Goal: Book appointment/travel/reservation

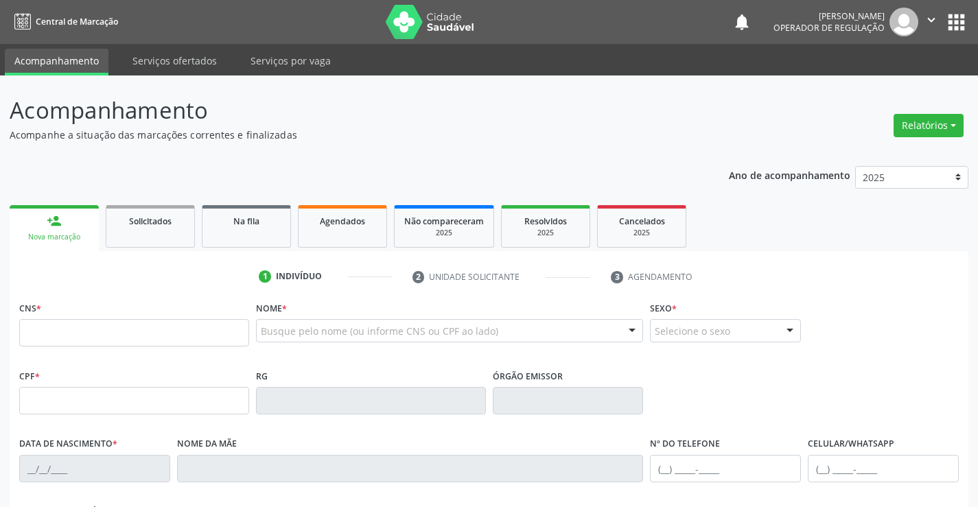
click at [199, 345] on input "text" at bounding box center [134, 332] width 230 height 27
click at [110, 330] on input "text" at bounding box center [134, 332] width 230 height 27
click at [180, 325] on input "text" at bounding box center [134, 332] width 230 height 27
type input "700 2084 5401 1628"
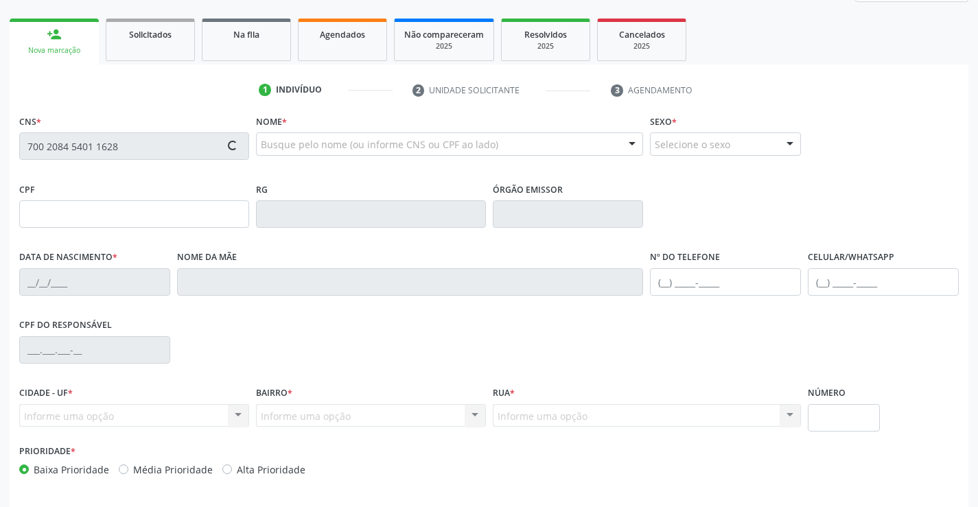
scroll to position [237, 0]
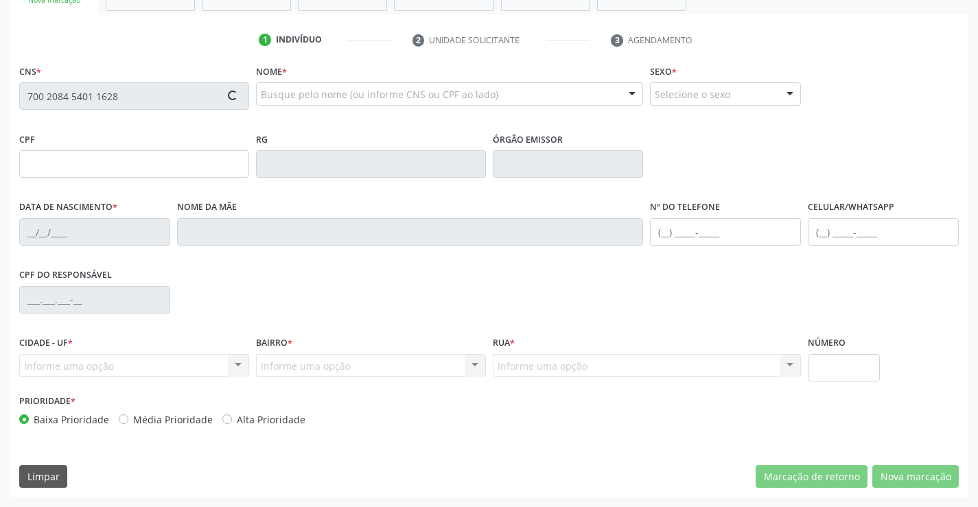
type input "0851990363"
type input "1[DATE]"
type input "[PHONE_NUMBER]"
type input "S/N"
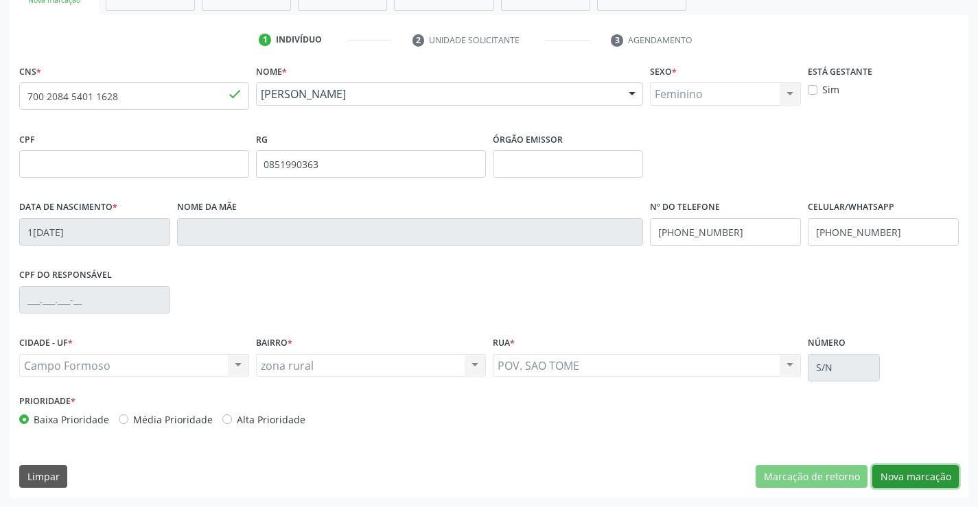
click at [936, 477] on button "Nova marcação" at bounding box center [916, 476] width 86 height 23
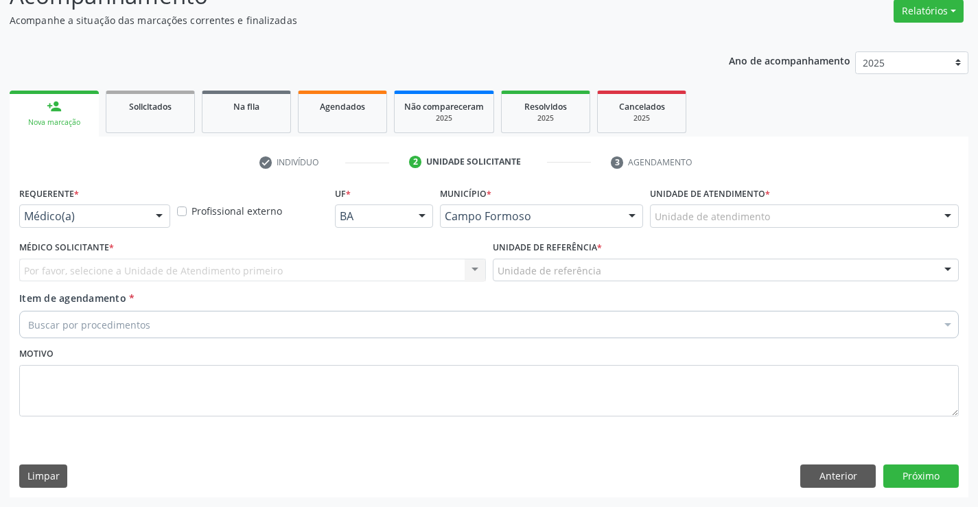
scroll to position [115, 0]
click at [140, 207] on div "Médico(a)" at bounding box center [94, 216] width 151 height 23
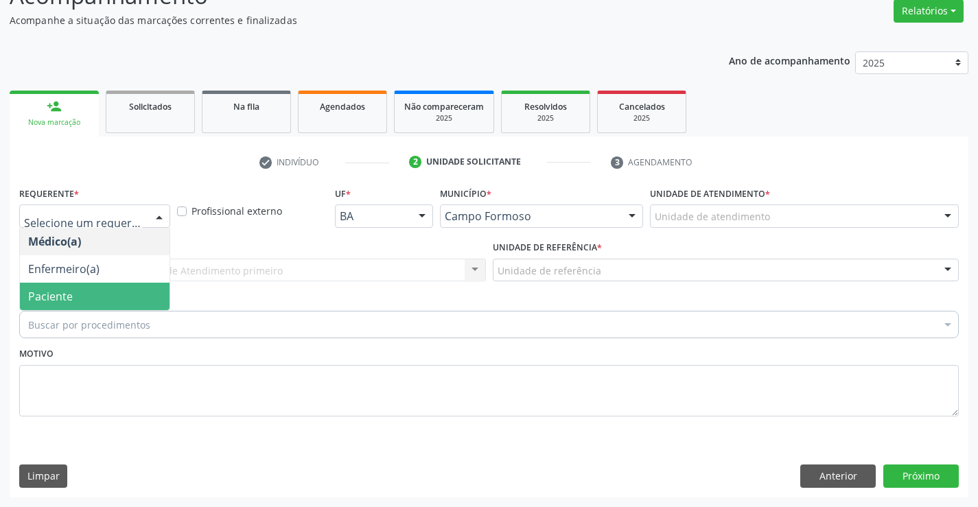
click at [103, 292] on span "Paciente" at bounding box center [95, 296] width 150 height 27
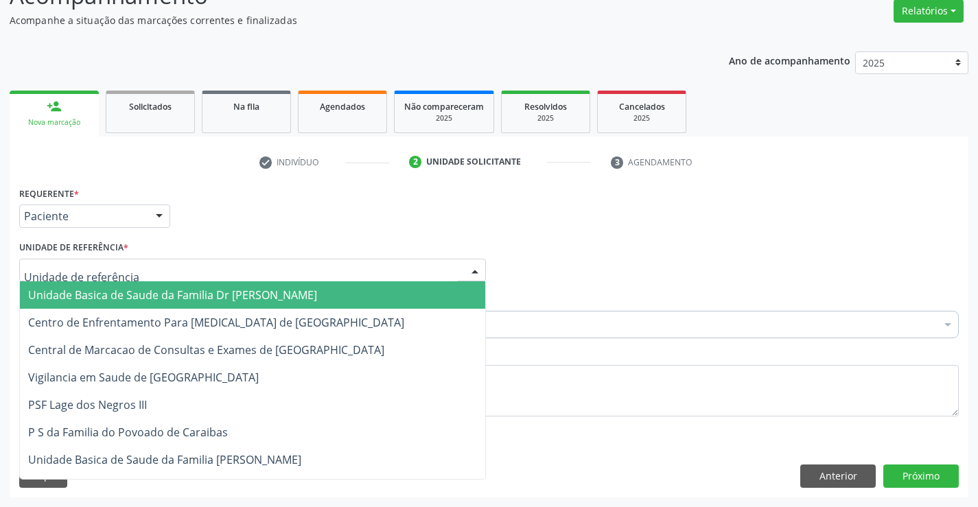
drag, startPoint x: 203, startPoint y: 273, endPoint x: 217, endPoint y: 328, distance: 56.8
click at [205, 282] on div "Unidade Basica de Saude da Familia Dr [PERSON_NAME] Centro de Enfrentamento Par…" at bounding box center [252, 270] width 467 height 23
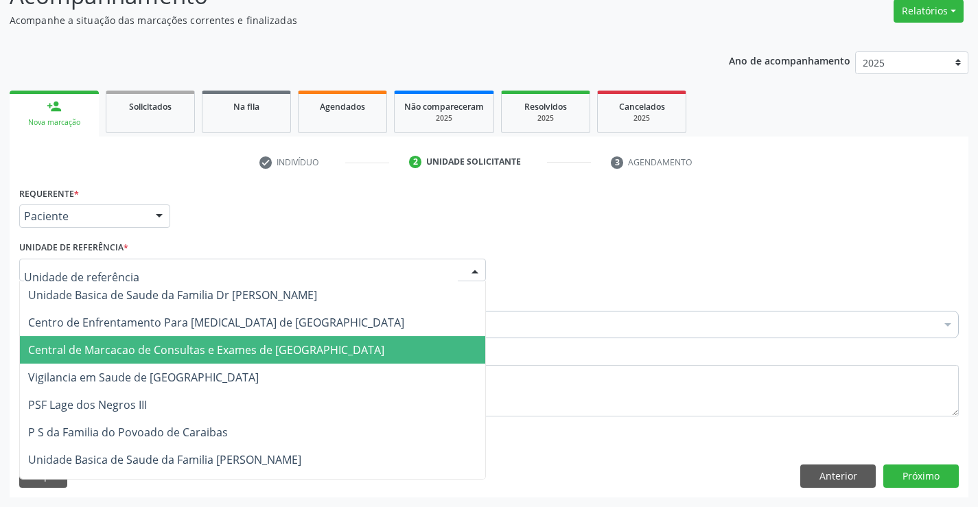
click at [215, 345] on span "Central de Marcacao de Consultas e Exames de [GEOGRAPHIC_DATA]" at bounding box center [206, 350] width 356 height 15
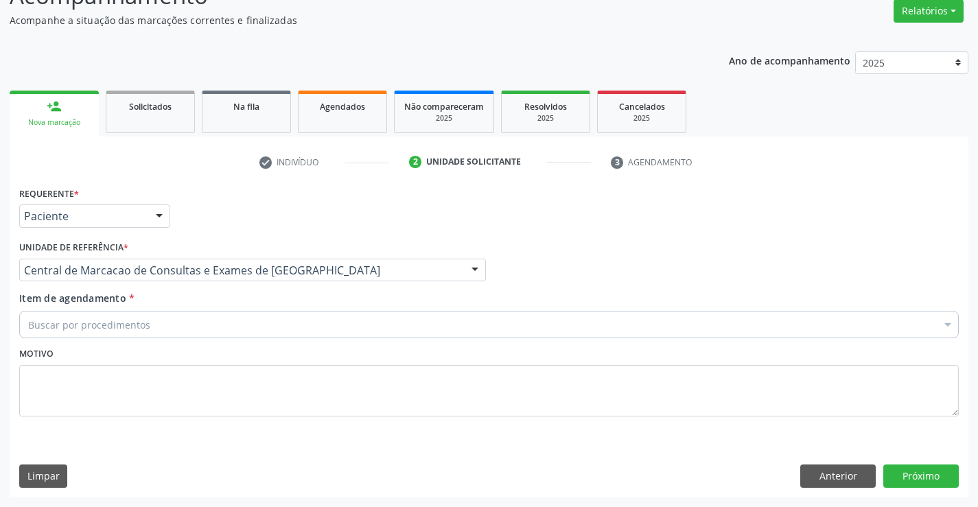
click at [243, 321] on div "Buscar por procedimentos" at bounding box center [489, 324] width 940 height 27
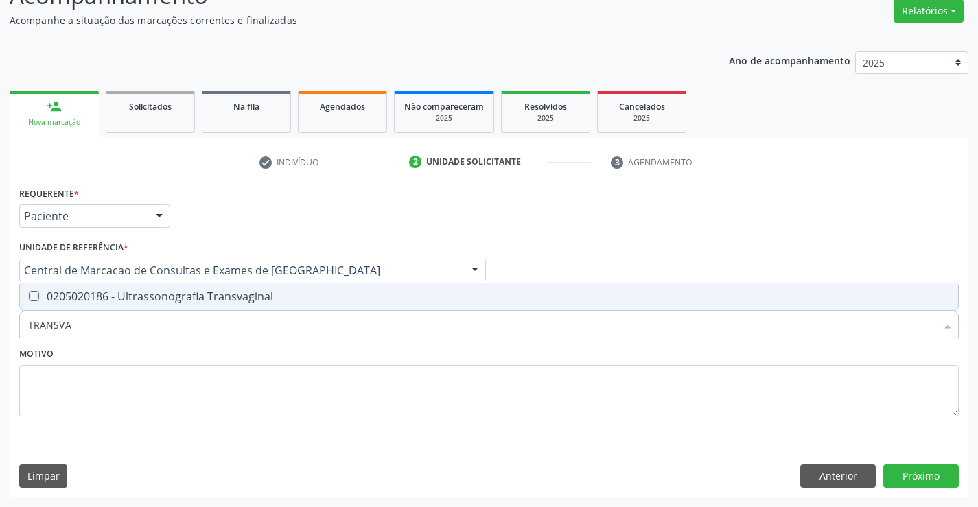
type input "TRANSVAG"
click at [253, 288] on span "0205020186 - Ultrassonografia Transvaginal" at bounding box center [489, 296] width 938 height 27
checkbox Transvaginal "true"
click at [247, 316] on input "TRANSVAG" at bounding box center [482, 324] width 908 height 27
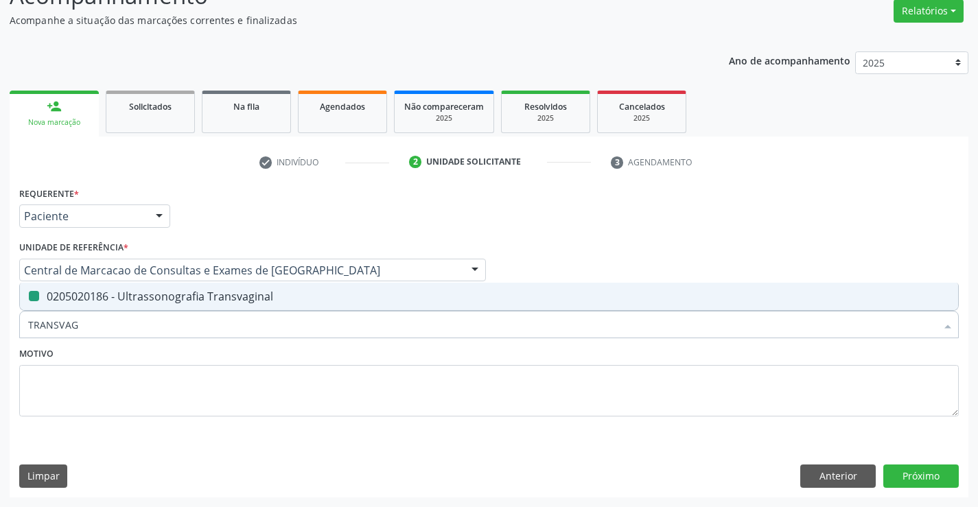
type input "G"
checkbox Transvaginal "false"
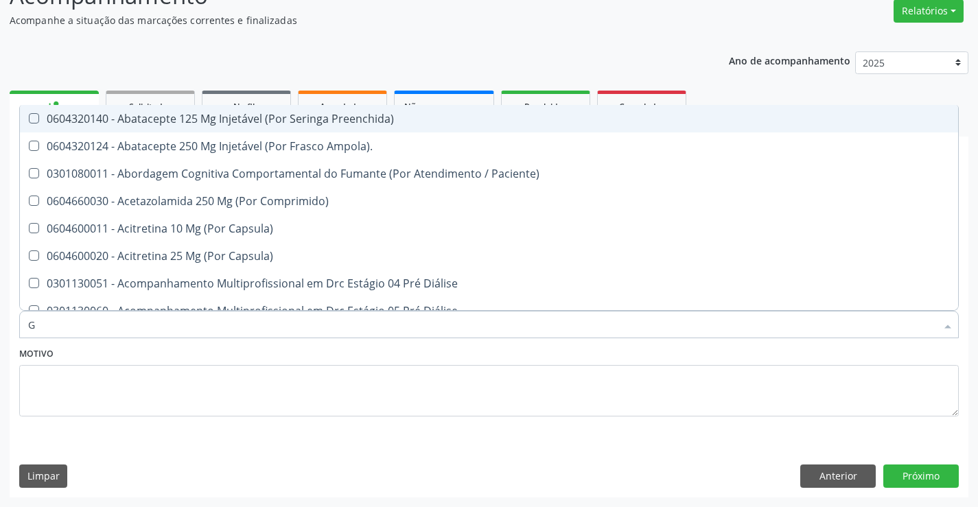
type input "GI"
checkbox Cicatricial\) "true"
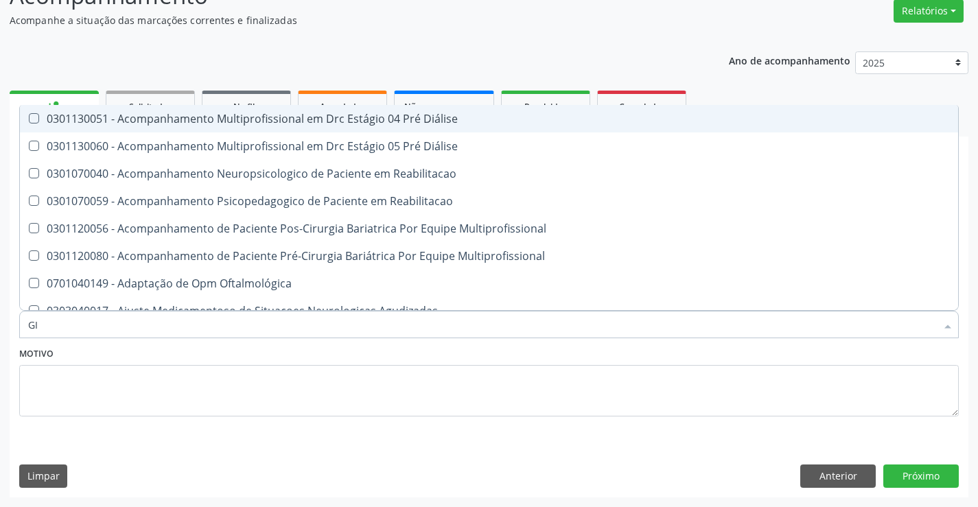
type input "GIN"
checkbox Vaso-Espasmo "true"
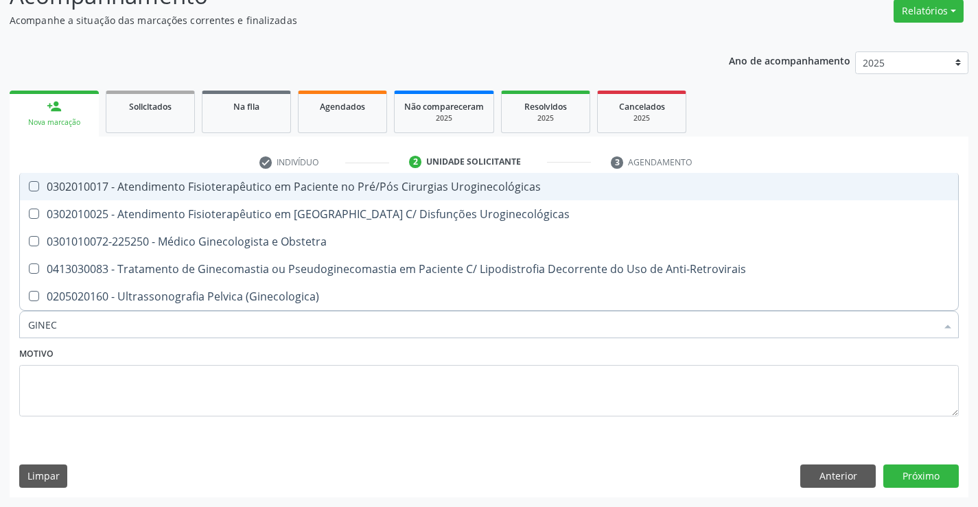
type input "GINECO"
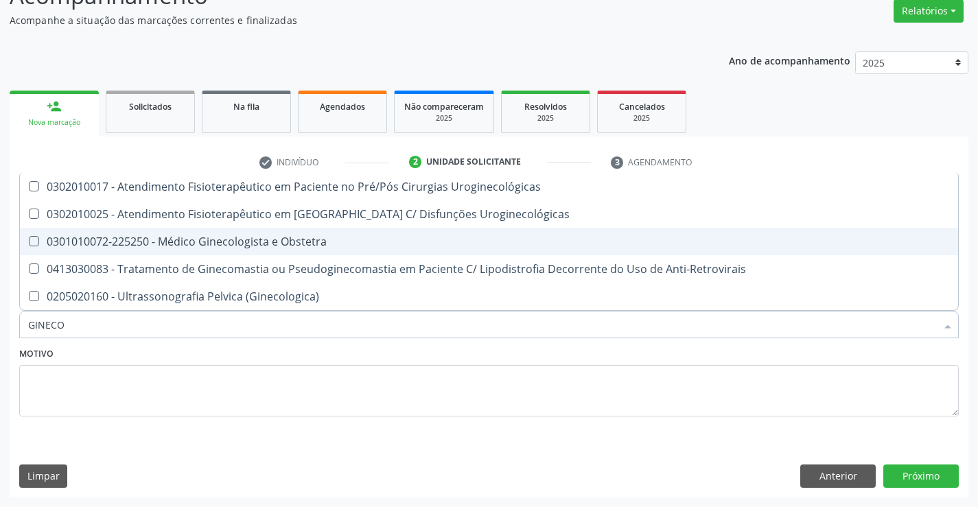
click at [296, 233] on span "0301010072-225250 - Médico Ginecologista e Obstetra" at bounding box center [489, 241] width 938 height 27
checkbox Obstetra "true"
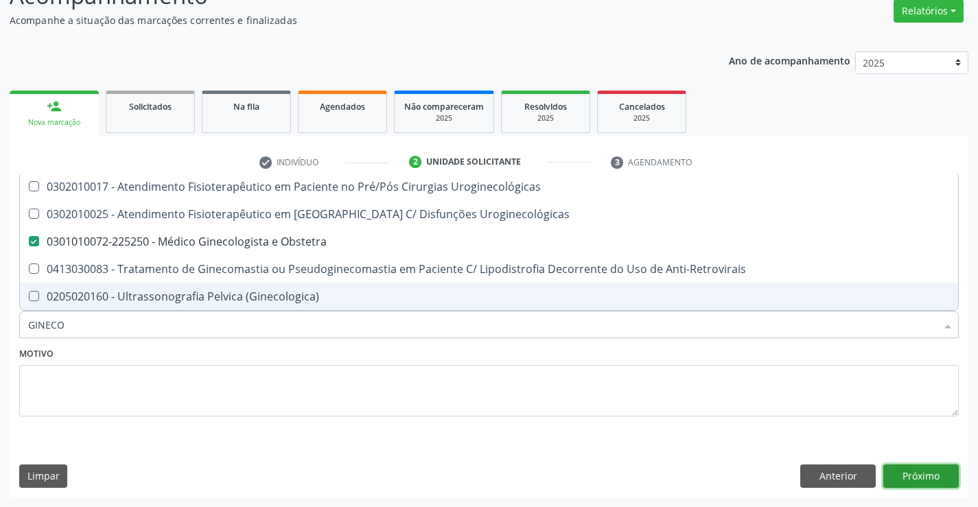
click at [932, 478] on button "Próximo" at bounding box center [922, 476] width 76 height 23
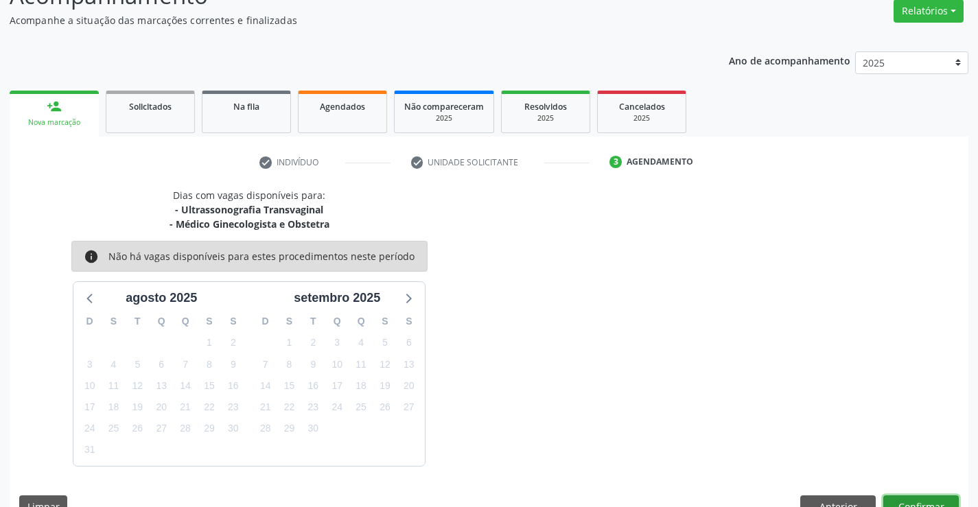
click at [919, 504] on button "Confirmar" at bounding box center [922, 507] width 76 height 23
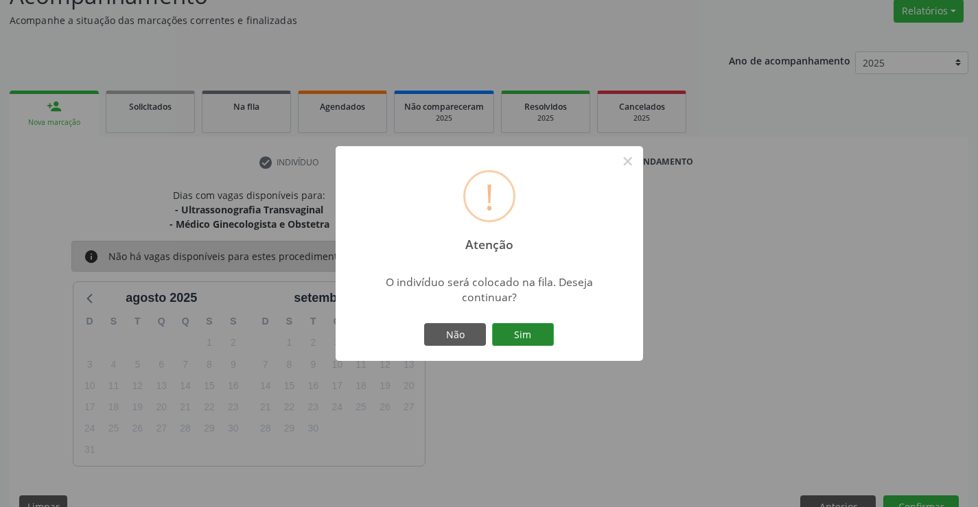
click at [535, 330] on button "Sim" at bounding box center [523, 334] width 62 height 23
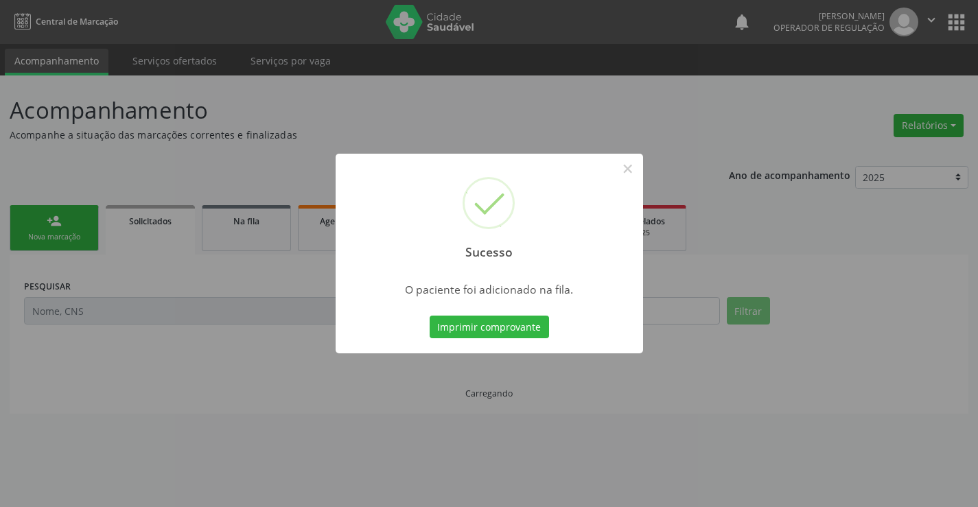
scroll to position [0, 0]
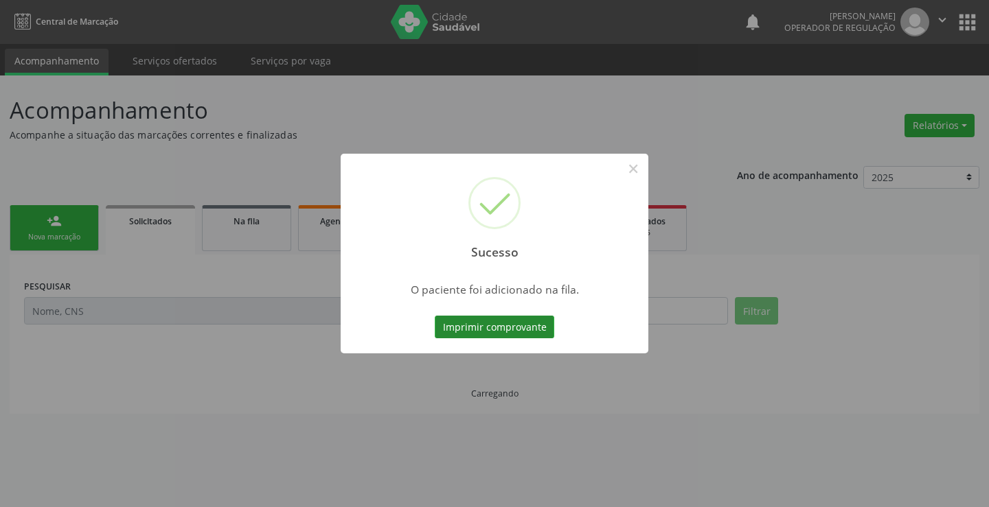
click at [510, 328] on button "Imprimir comprovante" at bounding box center [494, 327] width 119 height 23
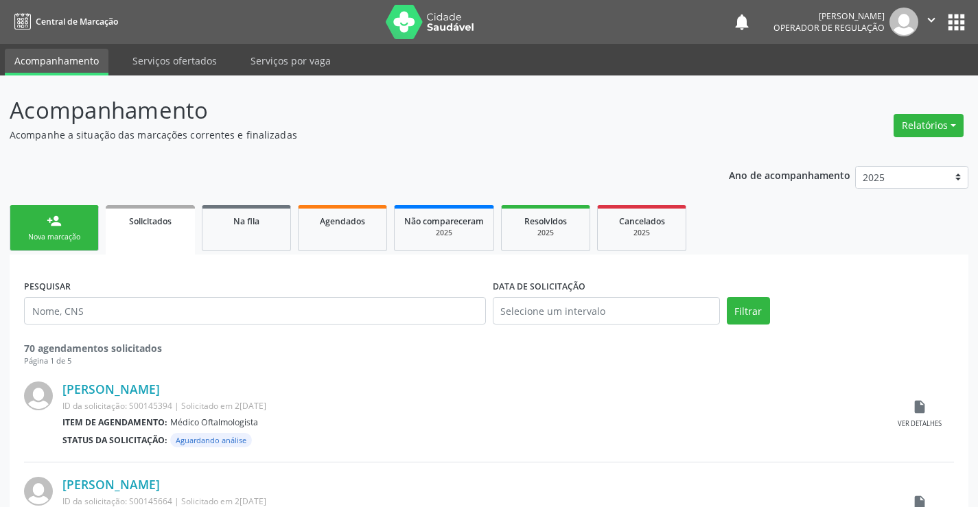
click at [72, 231] on link "person_add Nova marcação" at bounding box center [54, 228] width 89 height 46
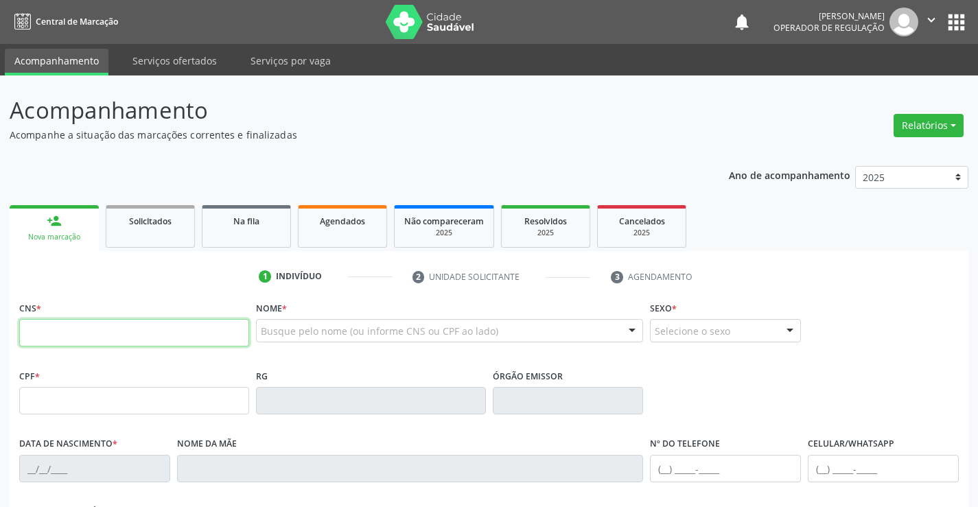
click at [76, 335] on input "text" at bounding box center [134, 332] width 230 height 27
type input "702 6027 4086 6149"
type input "0655464824"
type input "SP"
type input "[DATE]"
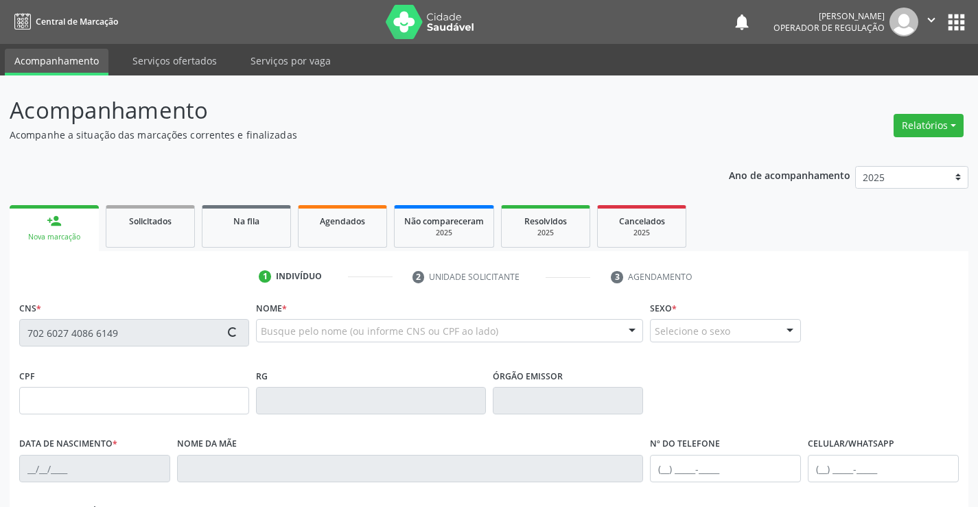
type input "[PHONE_NUMBER]"
type input "838.521.405-44"
type input "S/N"
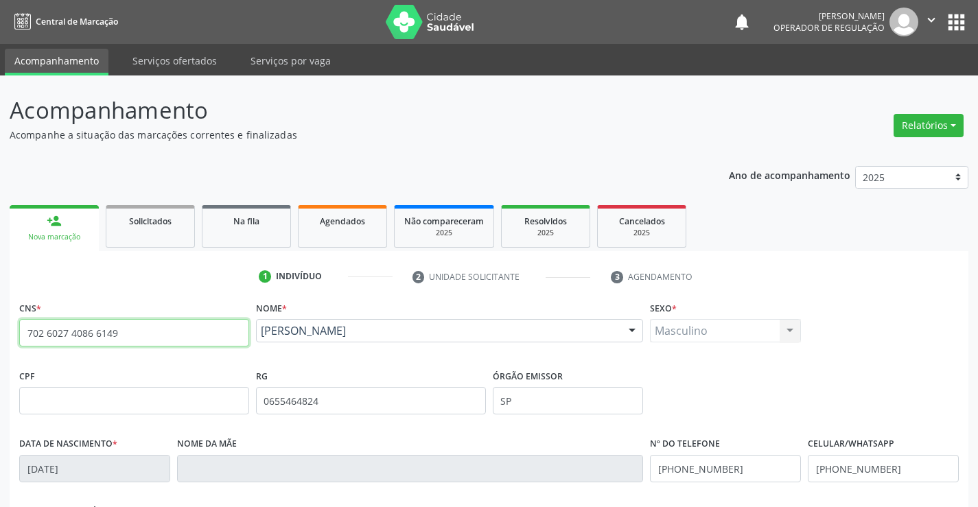
click at [115, 336] on input "702 6027 4086 6149" at bounding box center [134, 332] width 230 height 27
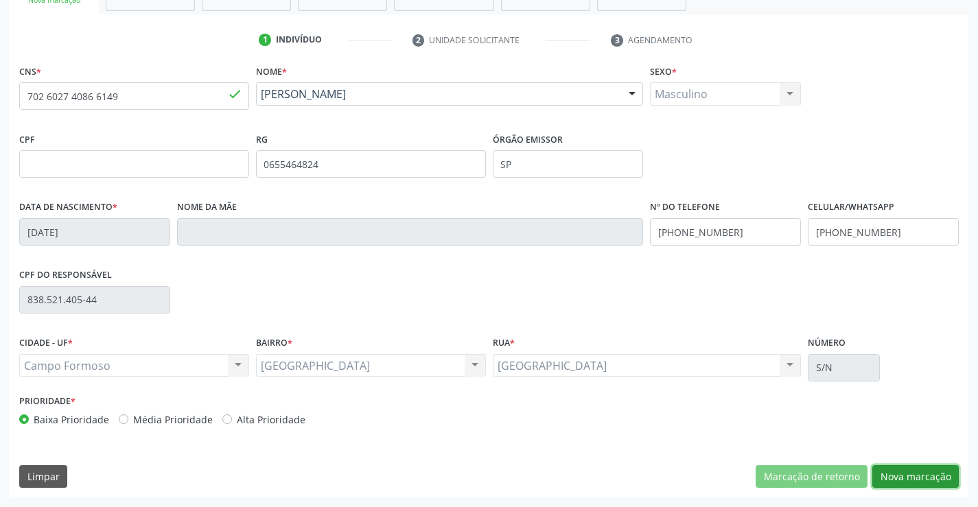
click at [903, 481] on button "Nova marcação" at bounding box center [916, 476] width 86 height 23
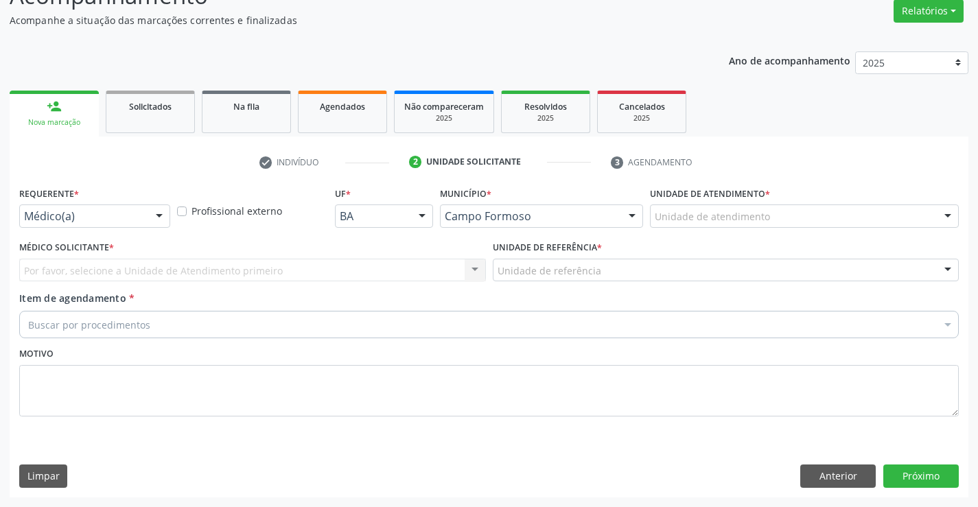
scroll to position [115, 0]
click at [139, 204] on div "Requerente * Médico(a) Médico(a) Enfermeiro(a) Paciente Nenhum resultado encont…" at bounding box center [94, 205] width 151 height 44
click at [161, 209] on div at bounding box center [159, 216] width 21 height 23
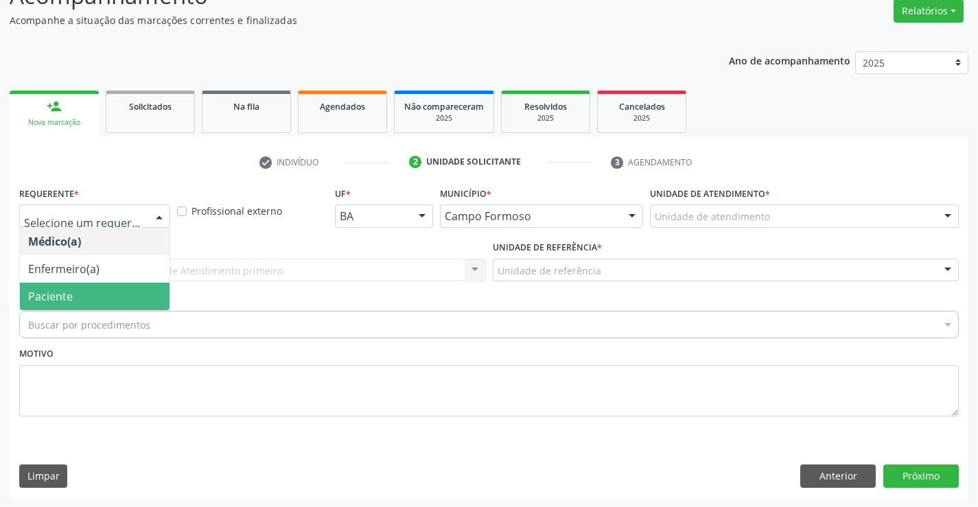
click at [111, 286] on span "Paciente" at bounding box center [95, 296] width 150 height 27
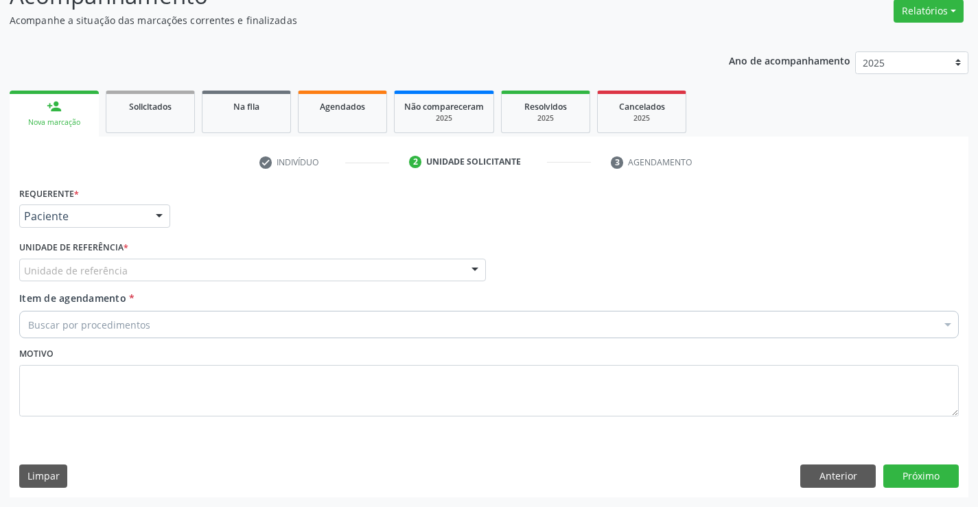
click at [205, 266] on div "Unidade de referência" at bounding box center [252, 270] width 467 height 23
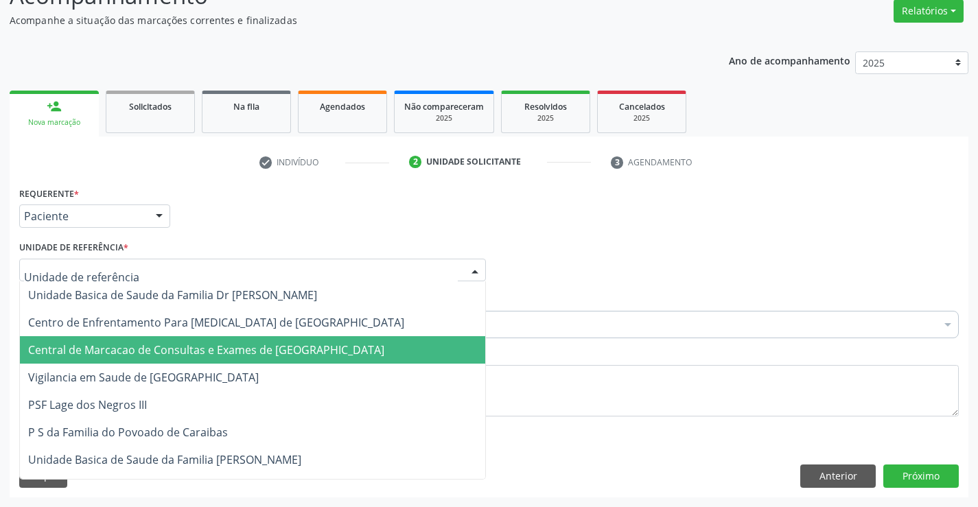
click at [205, 345] on span "Central de Marcacao de Consultas e Exames de [GEOGRAPHIC_DATA]" at bounding box center [206, 350] width 356 height 15
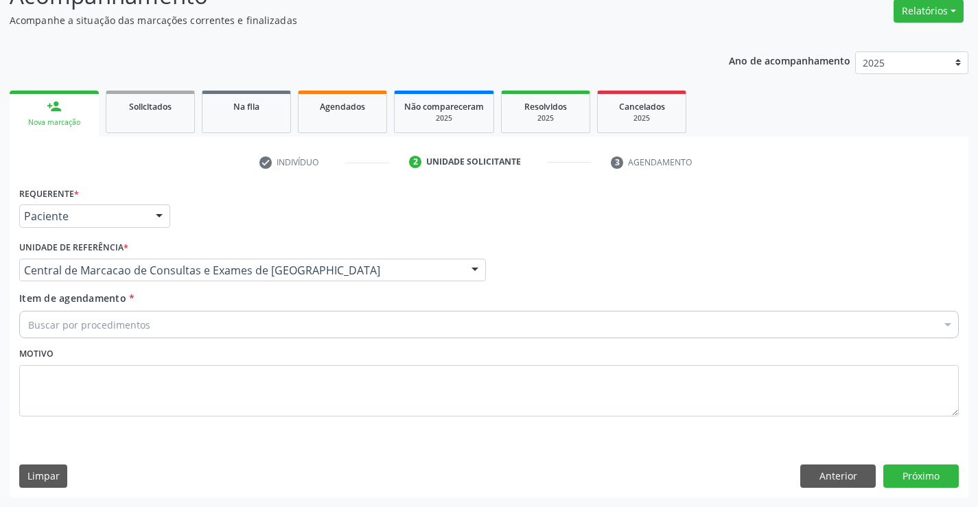
click at [230, 327] on div "Buscar por procedimentos" at bounding box center [489, 324] width 940 height 27
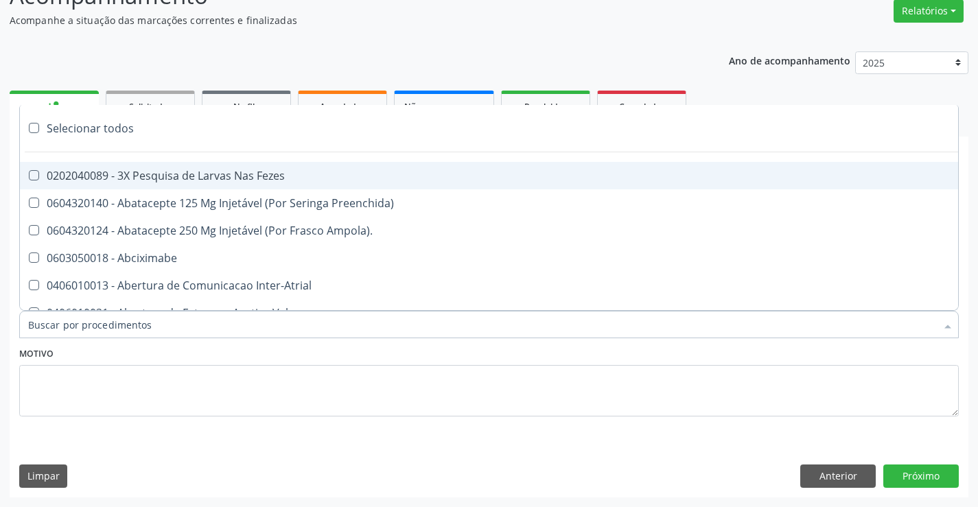
type input "o"
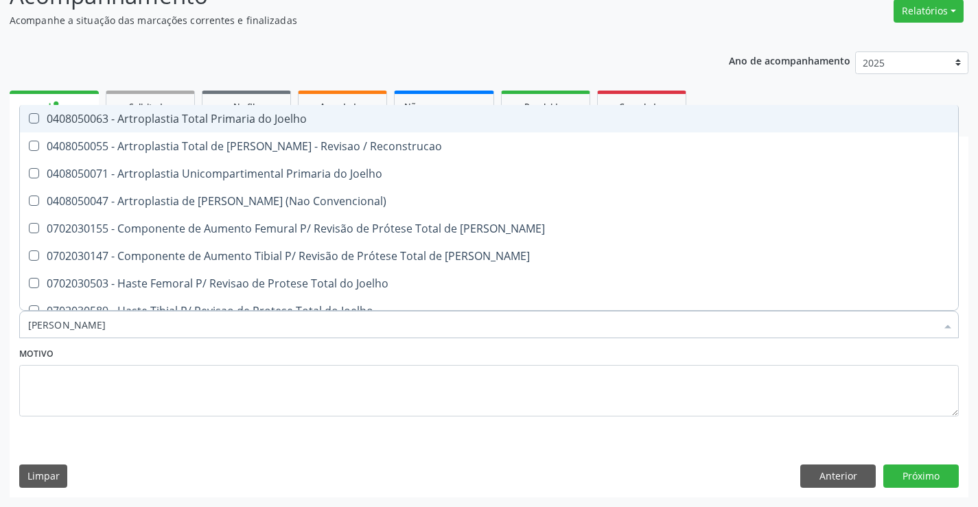
type input "joelh"
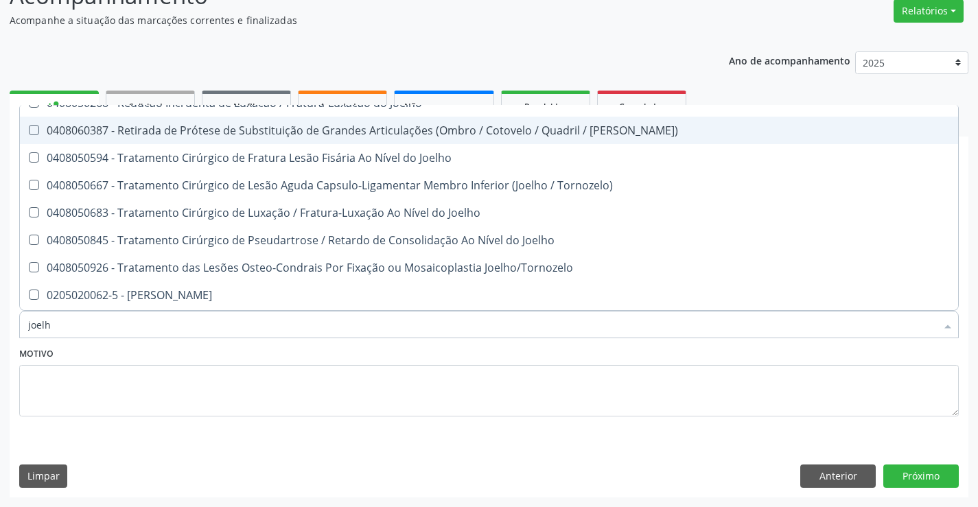
scroll to position [591, 0]
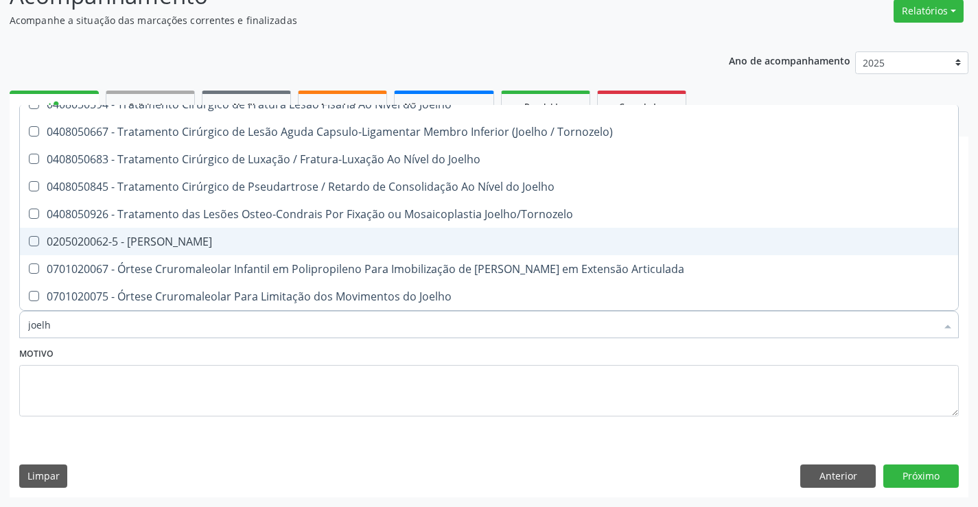
click at [214, 244] on div "0205020062-5 - [PERSON_NAME]" at bounding box center [489, 241] width 922 height 11
checkbox Joelho "true"
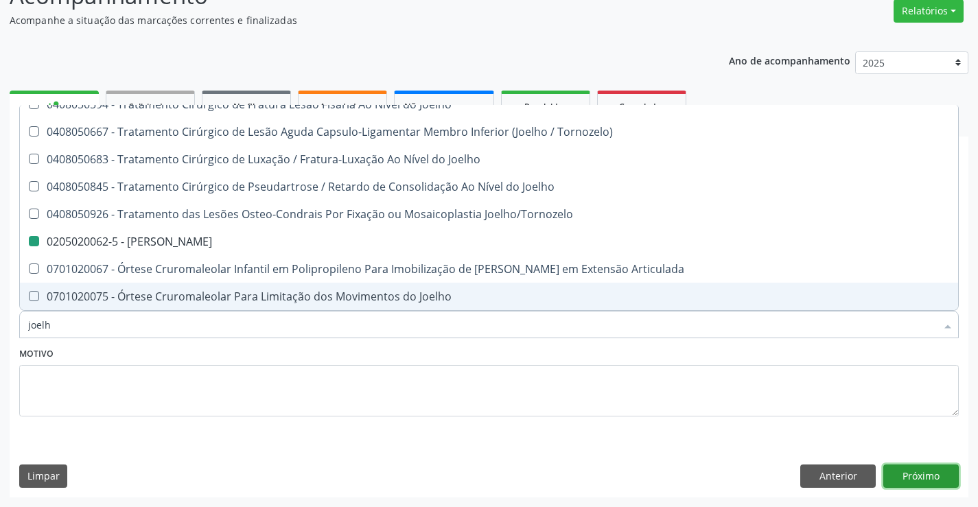
click at [912, 474] on button "Próximo" at bounding box center [922, 476] width 76 height 23
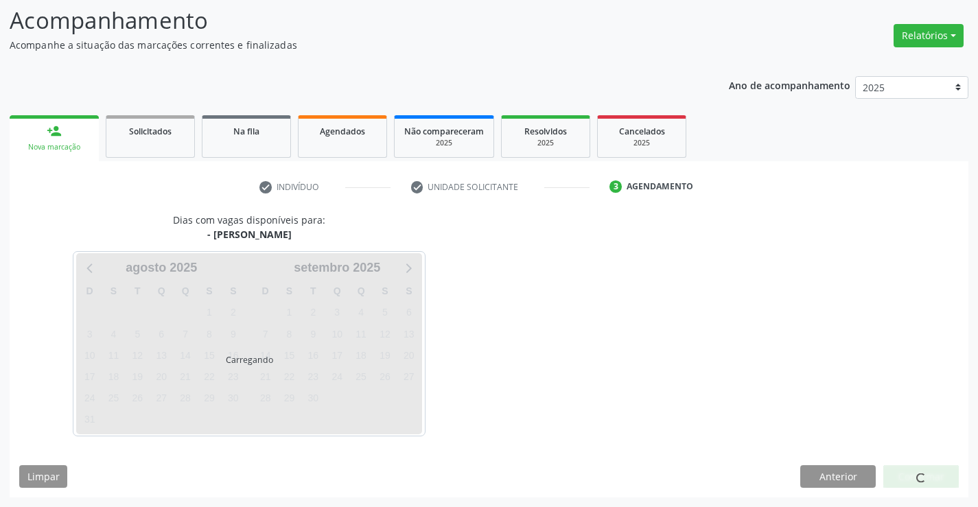
scroll to position [0, 0]
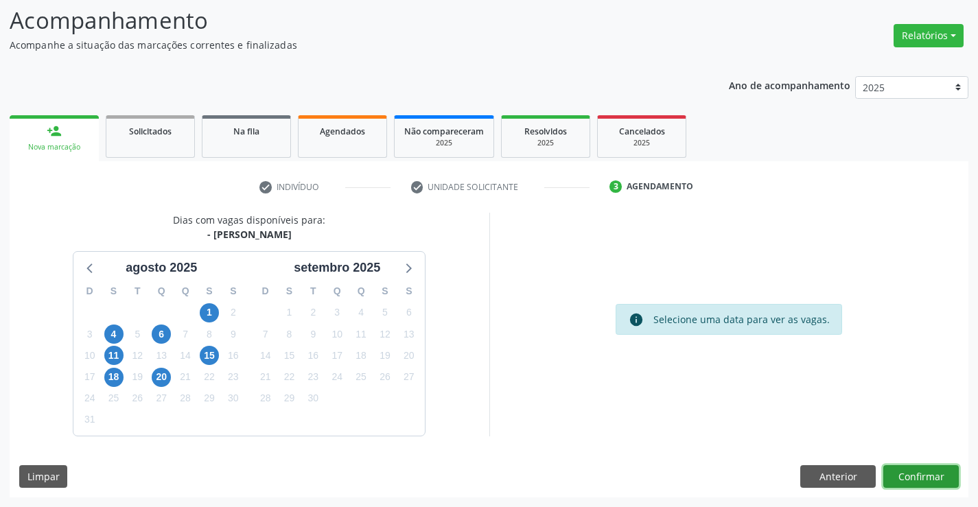
click at [903, 478] on button "Confirmar" at bounding box center [922, 476] width 76 height 23
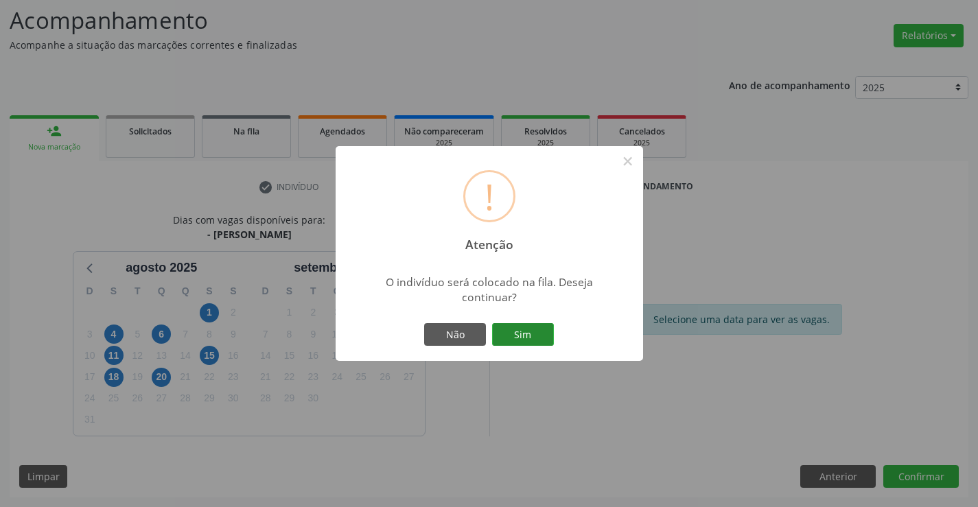
click at [548, 338] on button "Sim" at bounding box center [523, 334] width 62 height 23
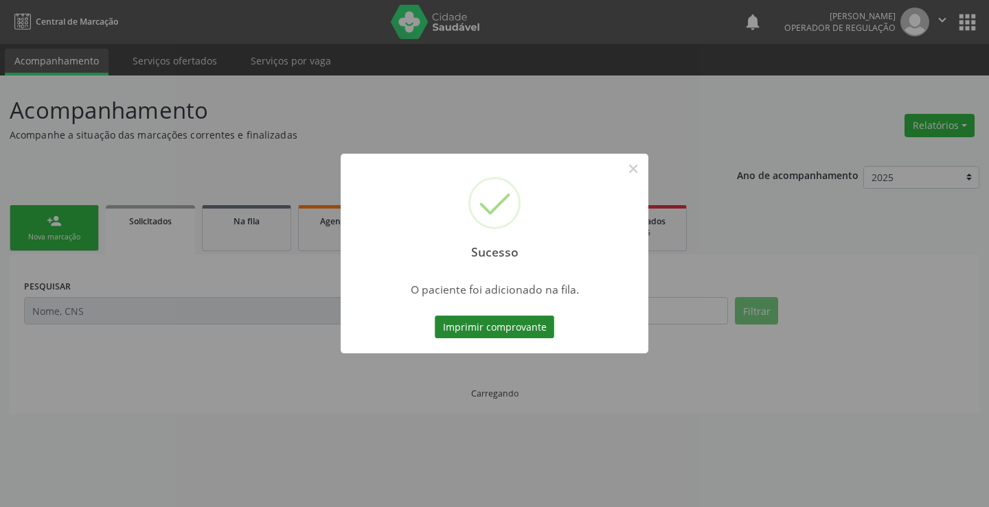
click at [522, 324] on button "Imprimir comprovante" at bounding box center [494, 327] width 119 height 23
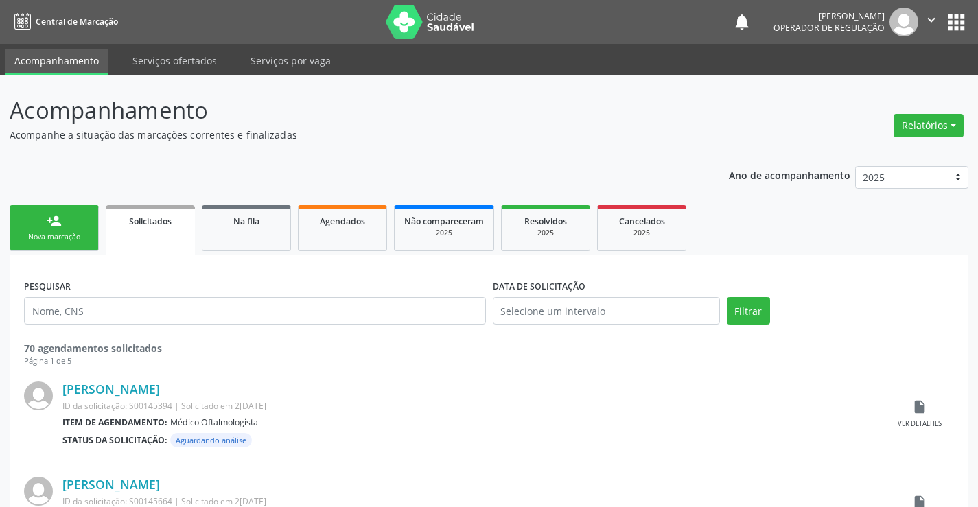
click at [70, 218] on link "person_add Nova marcação" at bounding box center [54, 228] width 89 height 46
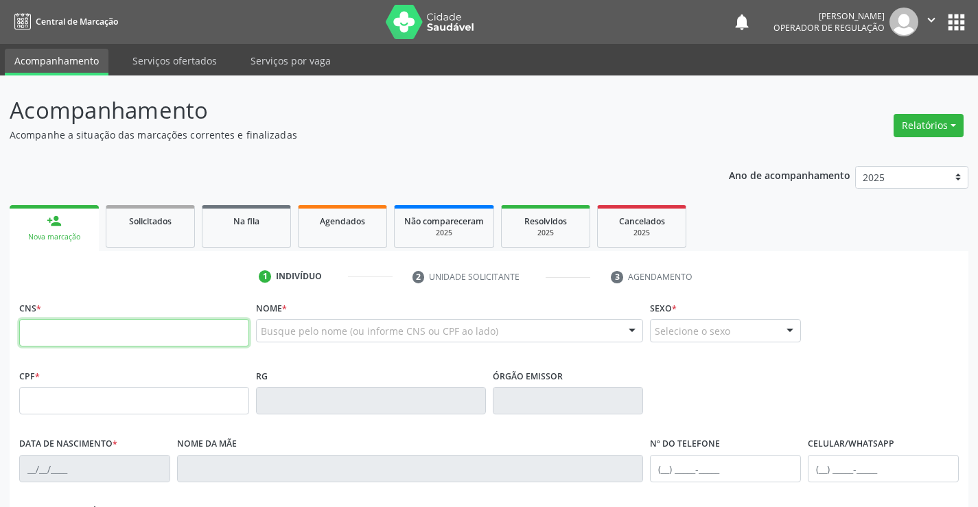
click at [113, 338] on input "text" at bounding box center [134, 332] width 230 height 27
paste input "702 6027 4086 6149"
type input "702 6027 4086 6149"
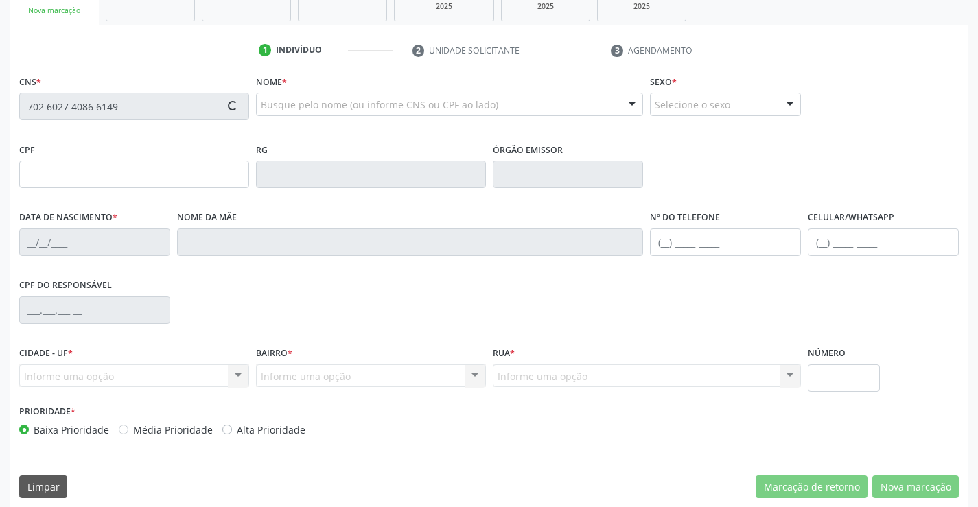
scroll to position [237, 0]
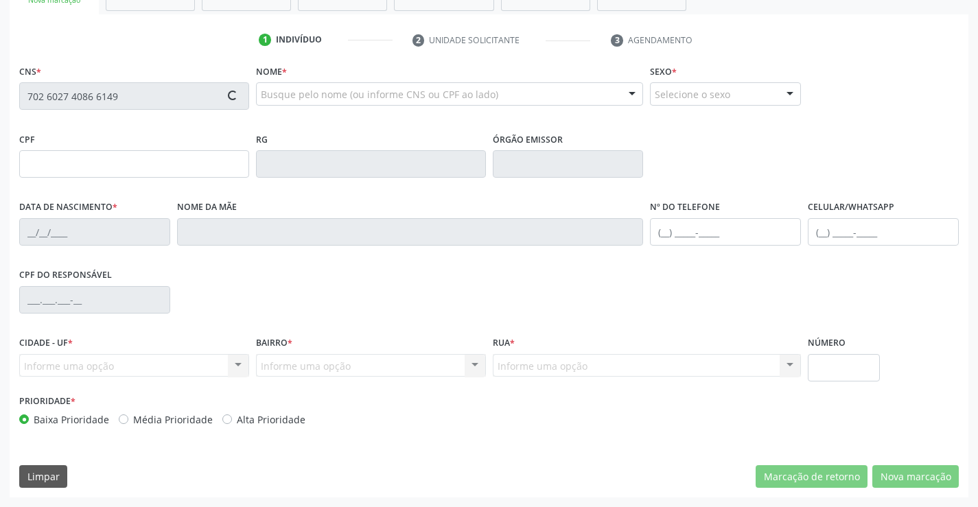
type input "0655464824"
type input "SP"
type input "[DATE]"
type input "[PHONE_NUMBER]"
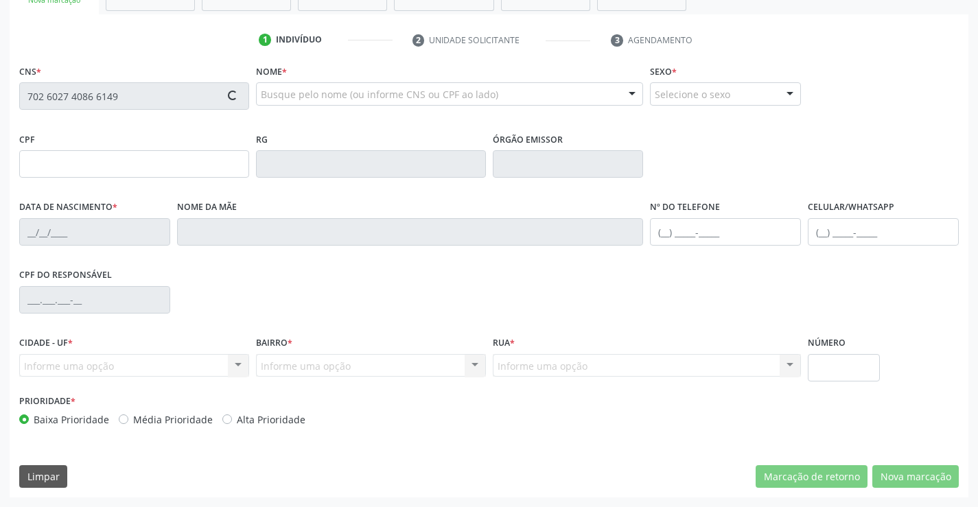
type input "838.521.405-44"
type input "S/N"
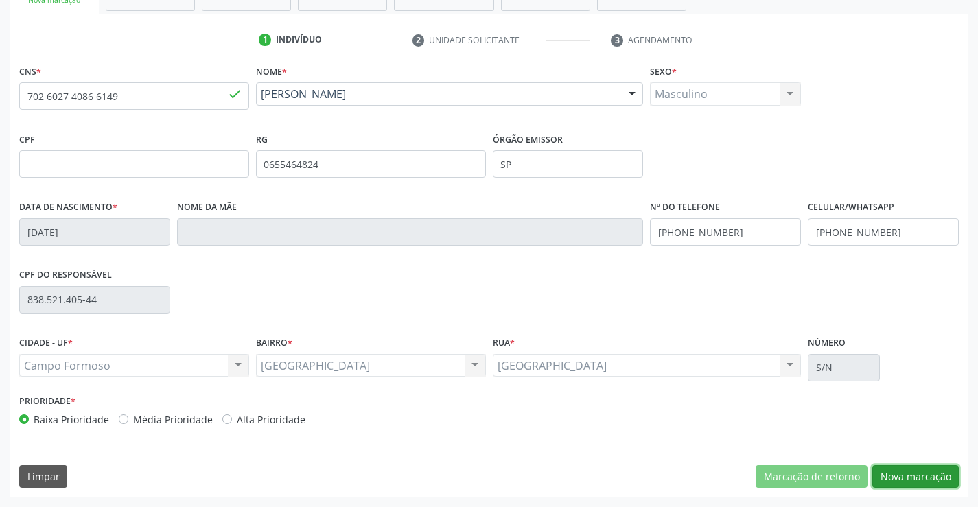
click at [933, 481] on button "Nova marcação" at bounding box center [916, 476] width 86 height 23
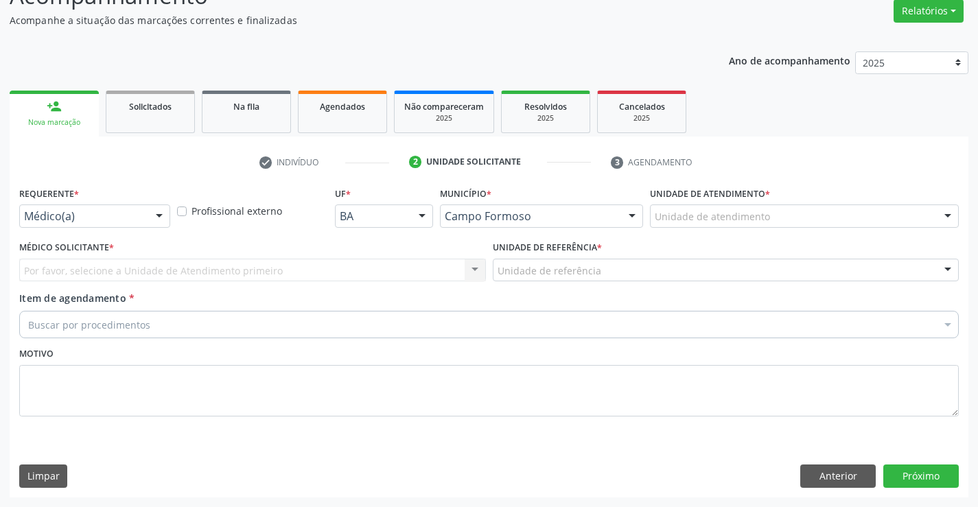
scroll to position [115, 0]
click at [157, 220] on div at bounding box center [159, 216] width 21 height 23
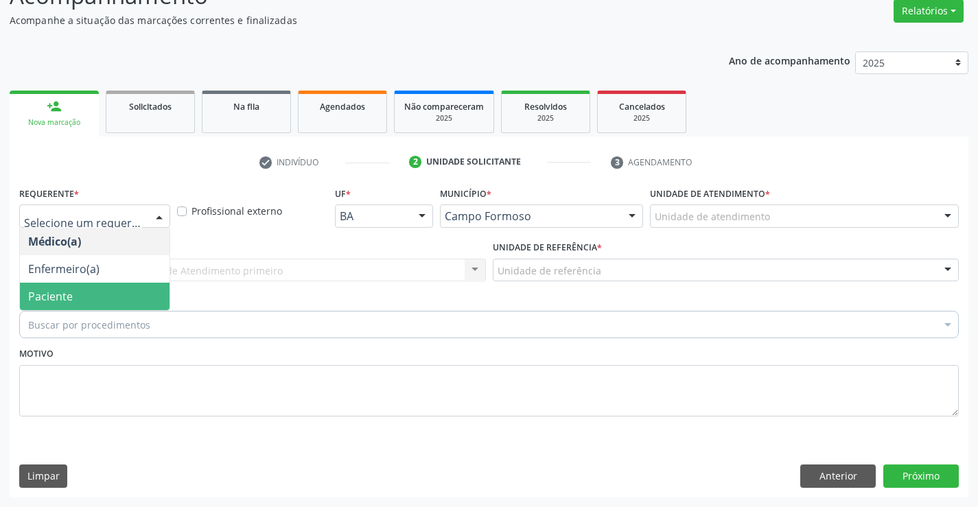
click at [100, 309] on span "Paciente" at bounding box center [95, 296] width 150 height 27
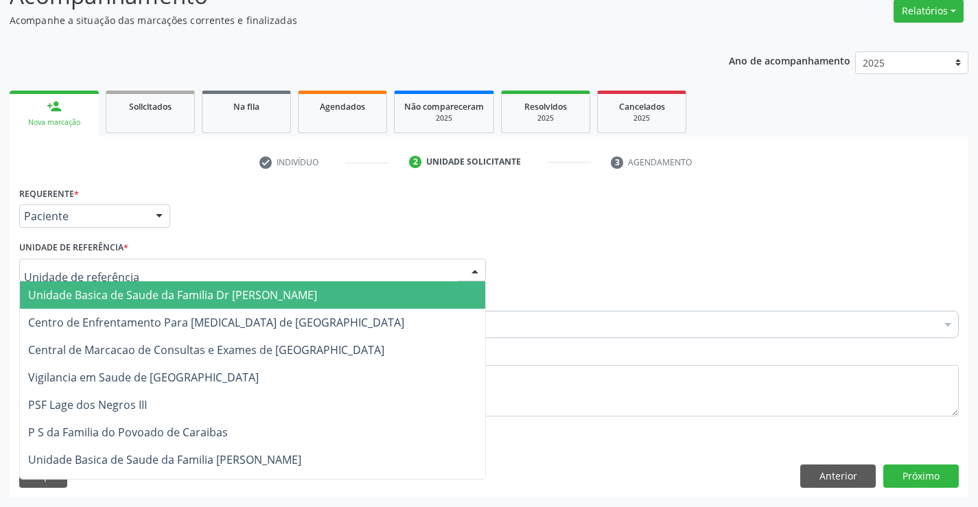
click at [192, 271] on div at bounding box center [252, 270] width 467 height 23
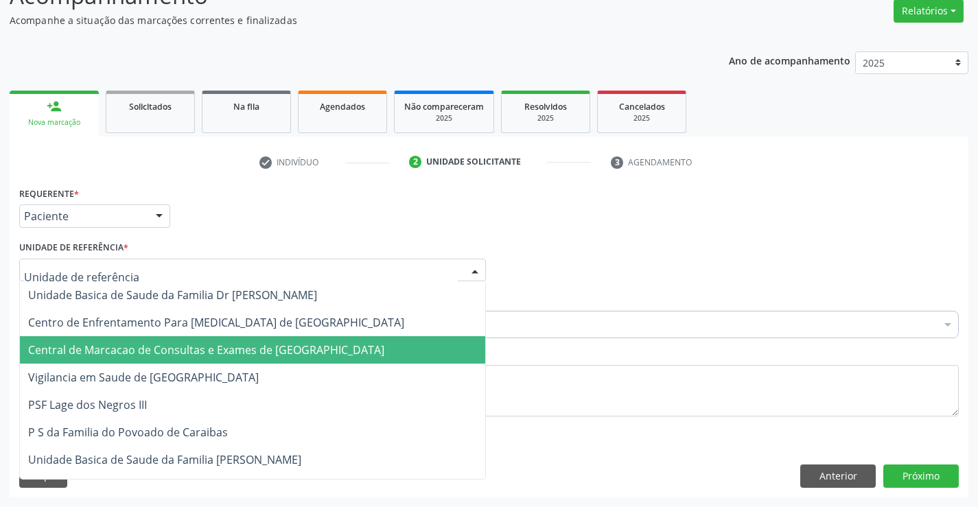
click at [188, 350] on span "Central de Marcacao de Consultas e Exames de [GEOGRAPHIC_DATA]" at bounding box center [206, 350] width 356 height 15
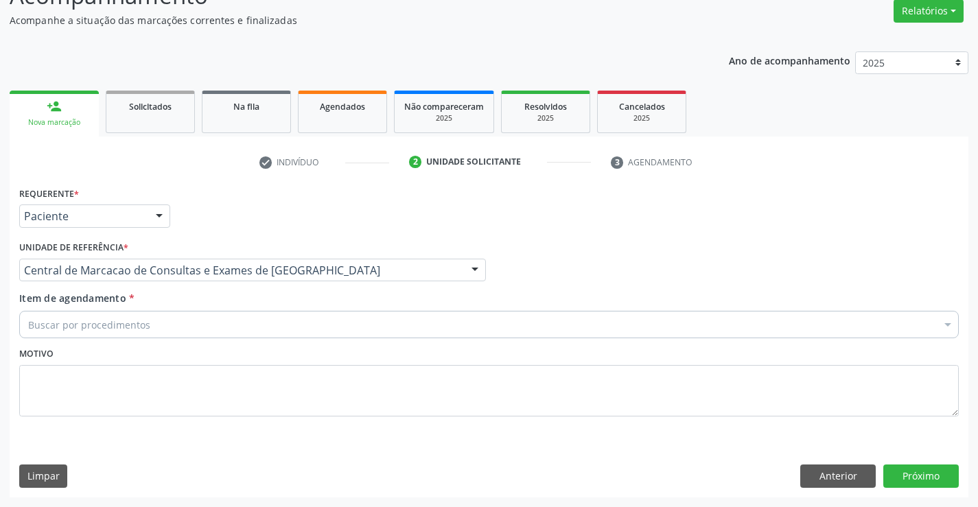
click at [209, 327] on div "Buscar por procedimentos" at bounding box center [489, 324] width 940 height 27
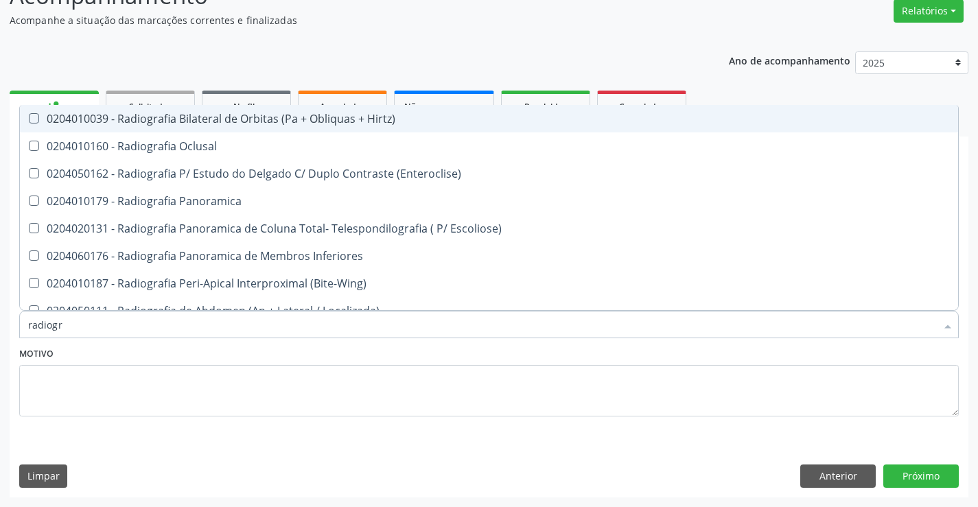
type input "radiogra"
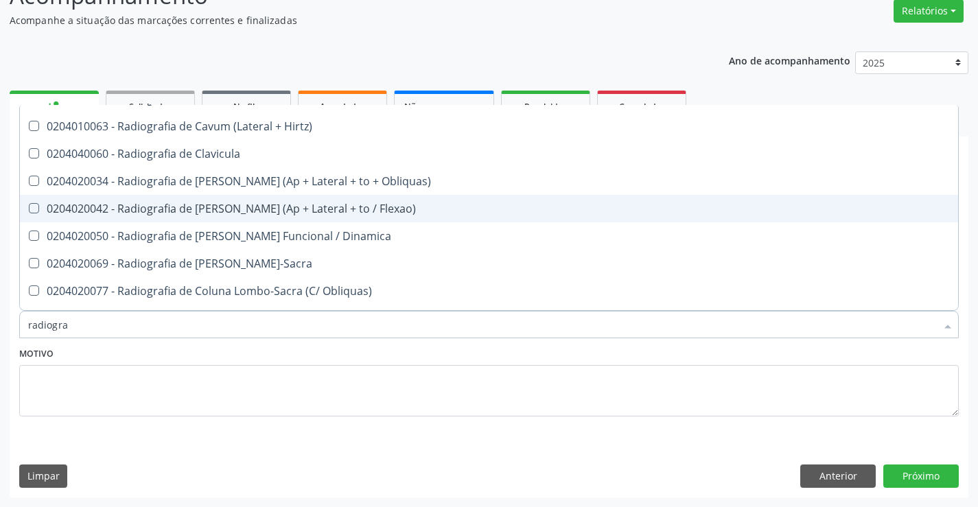
scroll to position [618, 0]
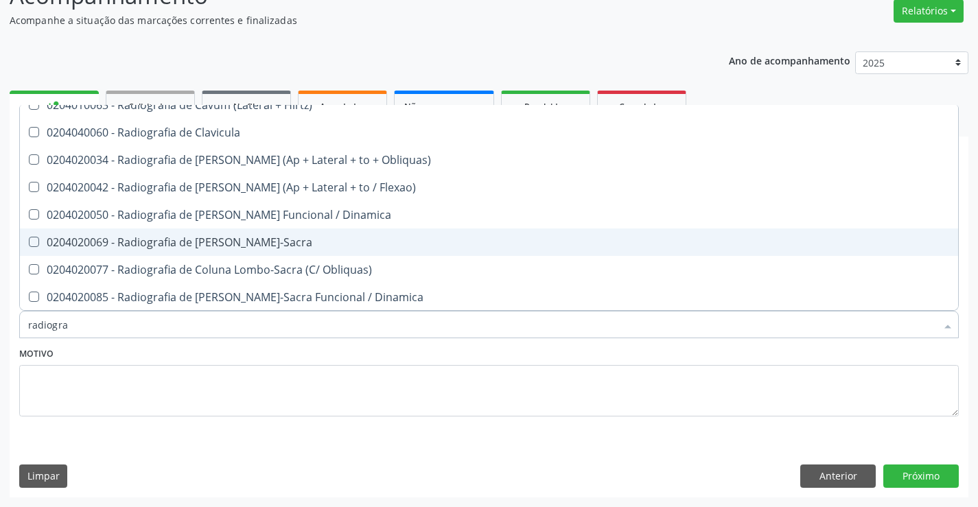
click at [296, 251] on span "0204020069 - Radiografia de [PERSON_NAME]-Sacra" at bounding box center [489, 242] width 938 height 27
checkbox Lombo-Sacra "true"
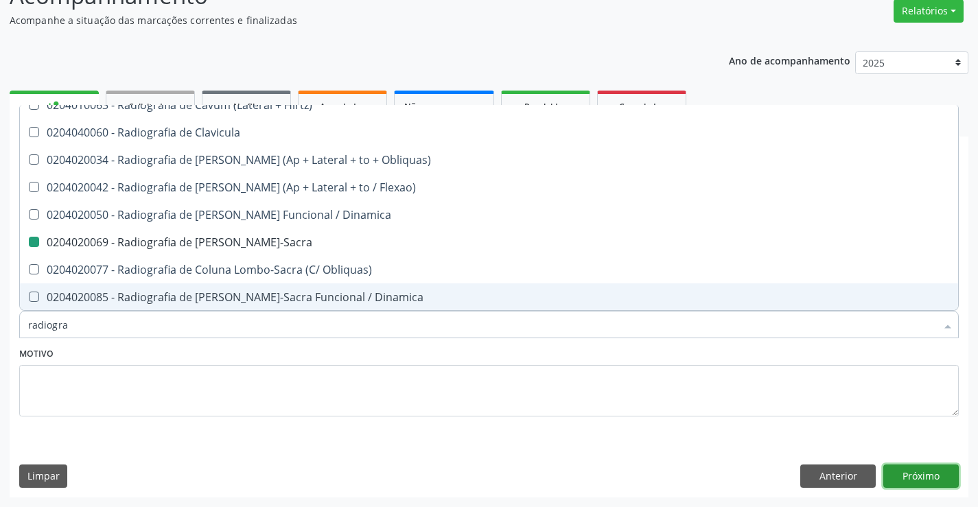
click at [903, 472] on button "Próximo" at bounding box center [922, 476] width 76 height 23
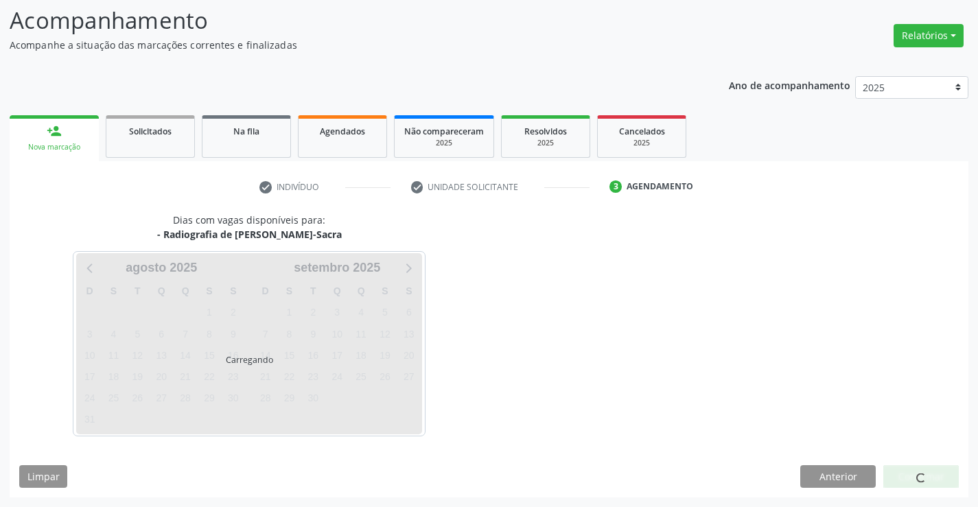
scroll to position [0, 0]
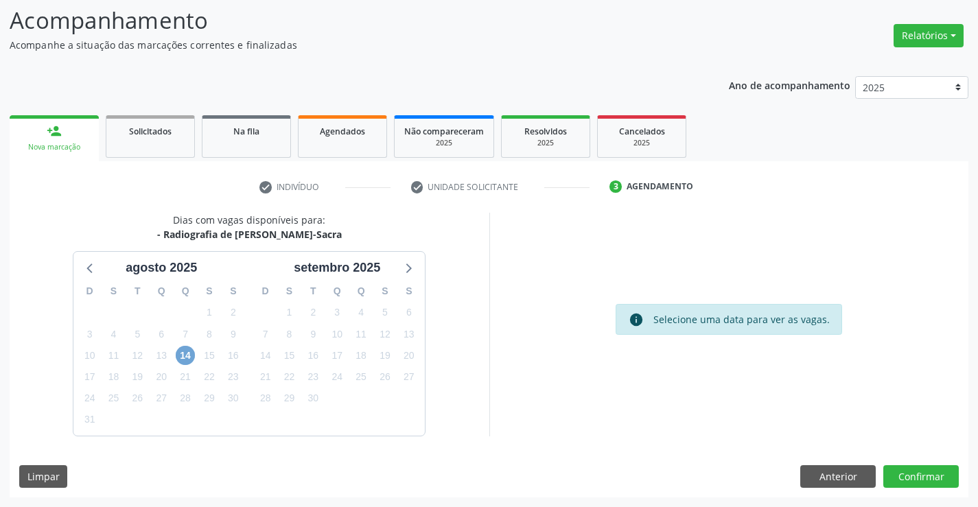
click at [189, 350] on span "14" at bounding box center [185, 355] width 19 height 19
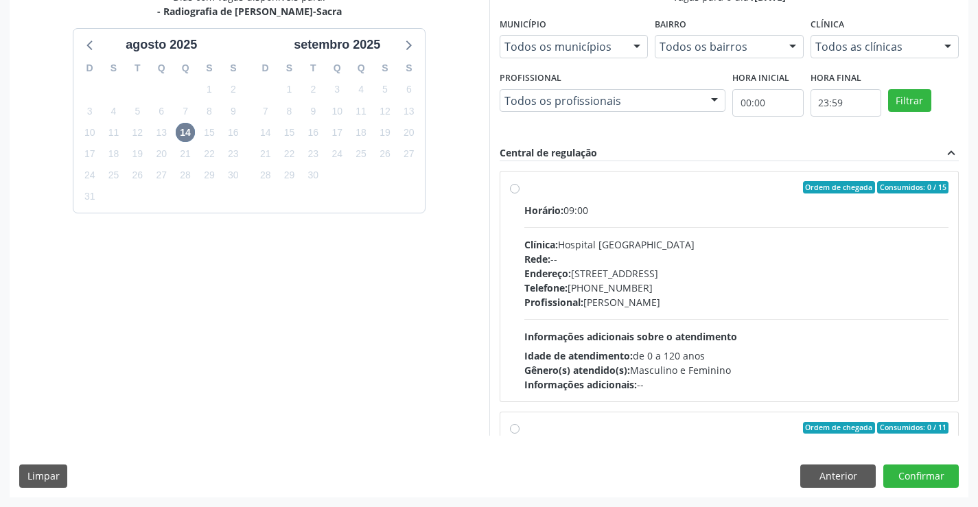
click at [610, 227] on hr at bounding box center [736, 227] width 425 height 1
click at [520, 194] on input "Ordem de chegada Consumidos: 0 / 15 Horário: 09:00 Clínica: Hospital [GEOGRAPHI…" at bounding box center [515, 187] width 10 height 12
radio input "true"
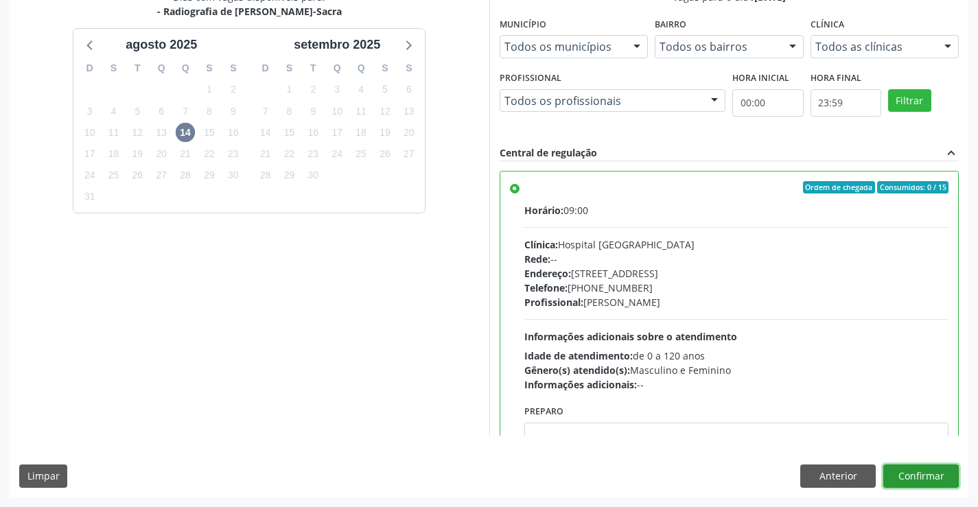
click at [918, 474] on button "Confirmar" at bounding box center [922, 476] width 76 height 23
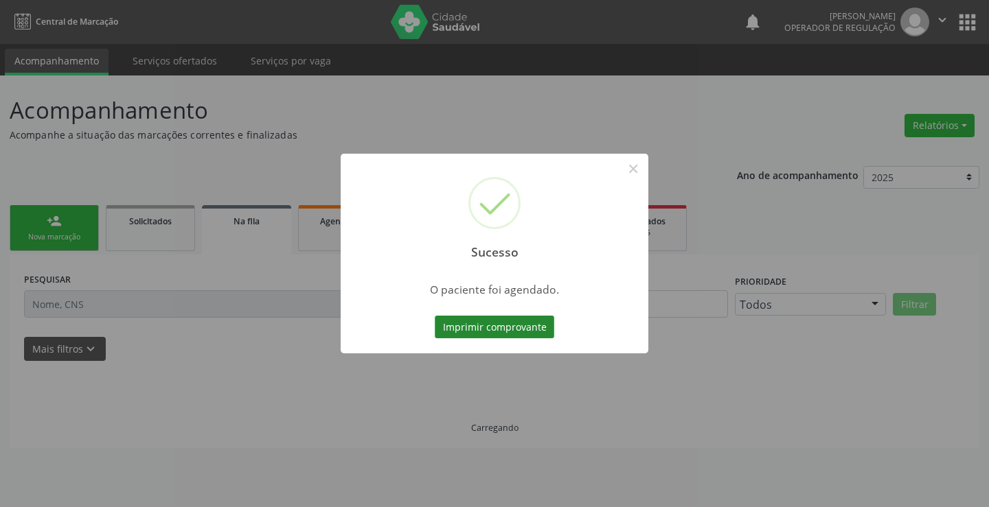
click at [520, 320] on button "Imprimir comprovante" at bounding box center [494, 327] width 119 height 23
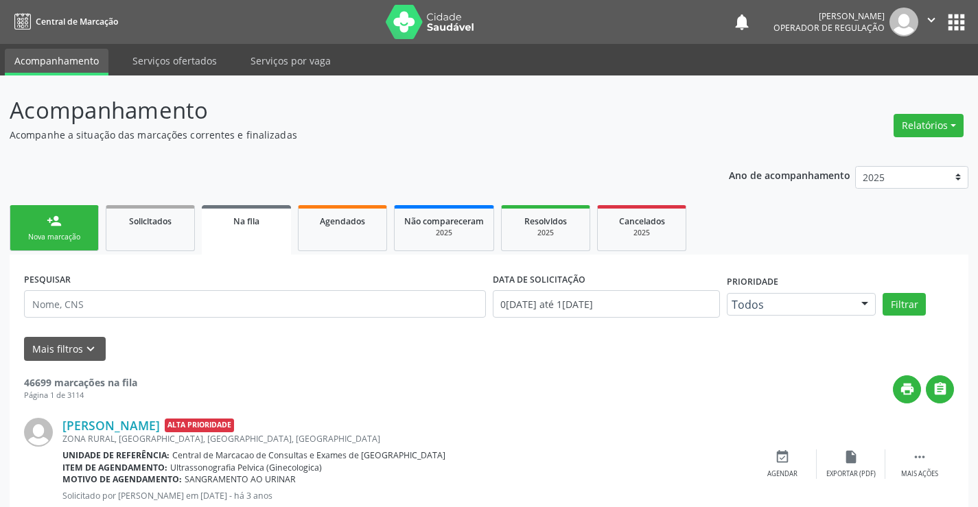
click at [66, 212] on link "person_add Nova marcação" at bounding box center [54, 228] width 89 height 46
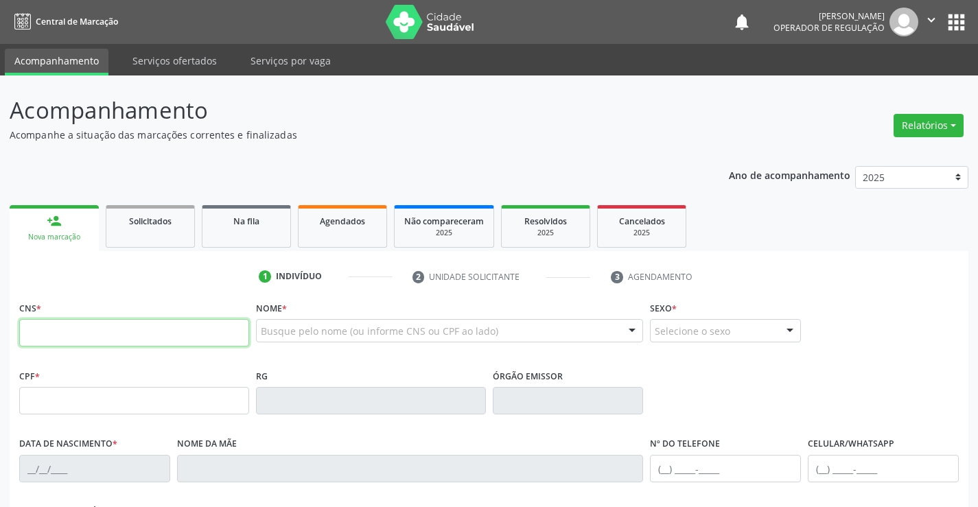
click at [117, 327] on input "text" at bounding box center [134, 332] width 230 height 27
click at [71, 339] on input "text" at bounding box center [134, 332] width 230 height 27
type input "706 2050 9154 5664"
type input "137.544.245-72"
type input "0293265402"
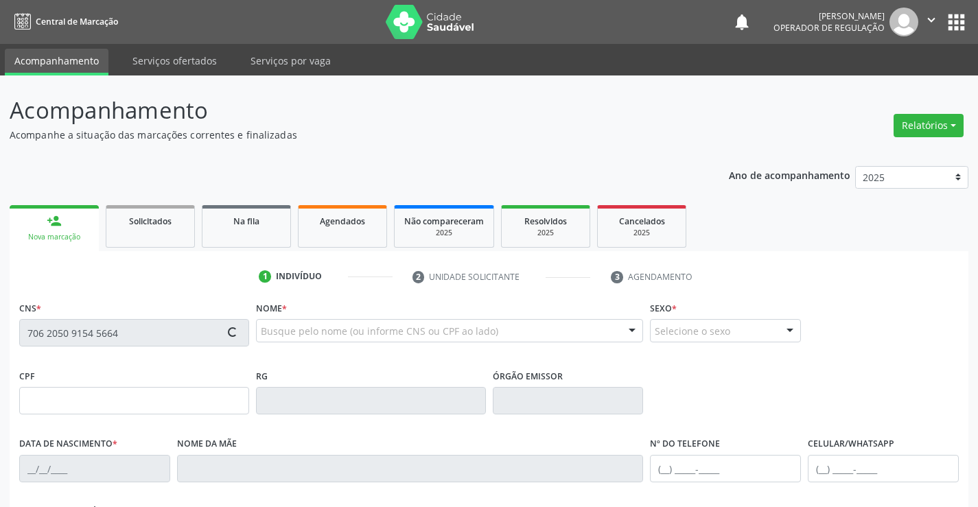
type input "SSPBA"
type input "2[DATE]"
type input "[PHONE_NUMBER]"
type input "S/N"
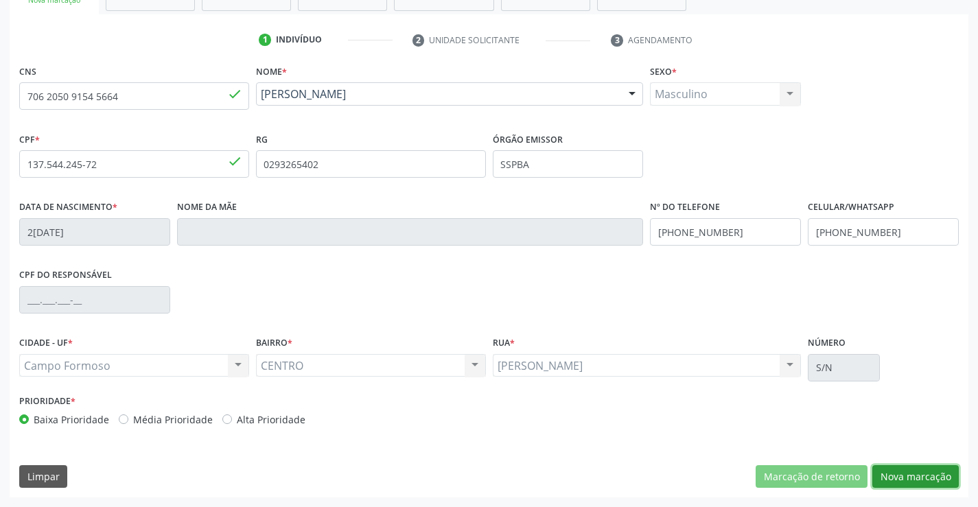
click at [934, 483] on button "Nova marcação" at bounding box center [916, 476] width 86 height 23
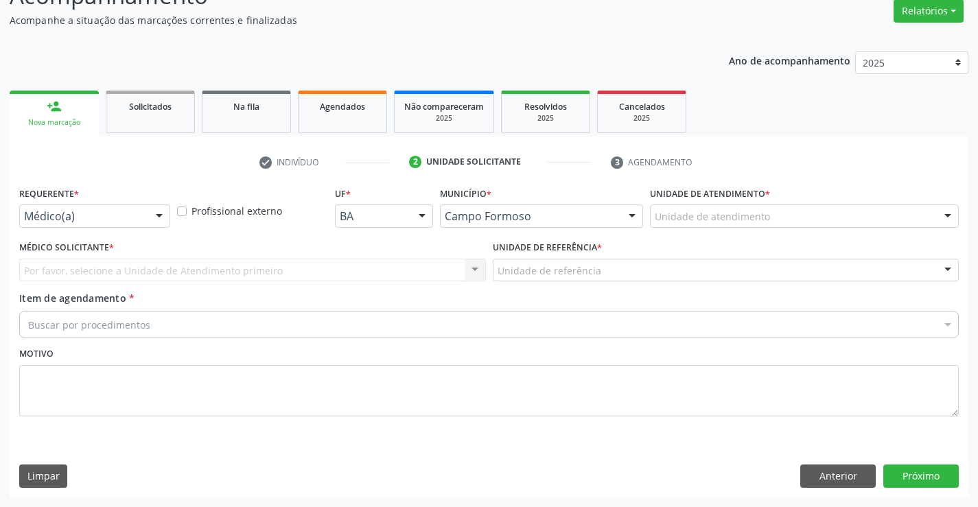
scroll to position [115, 0]
drag, startPoint x: 161, startPoint y: 218, endPoint x: 119, endPoint y: 280, distance: 75.6
click at [160, 218] on div at bounding box center [159, 216] width 21 height 23
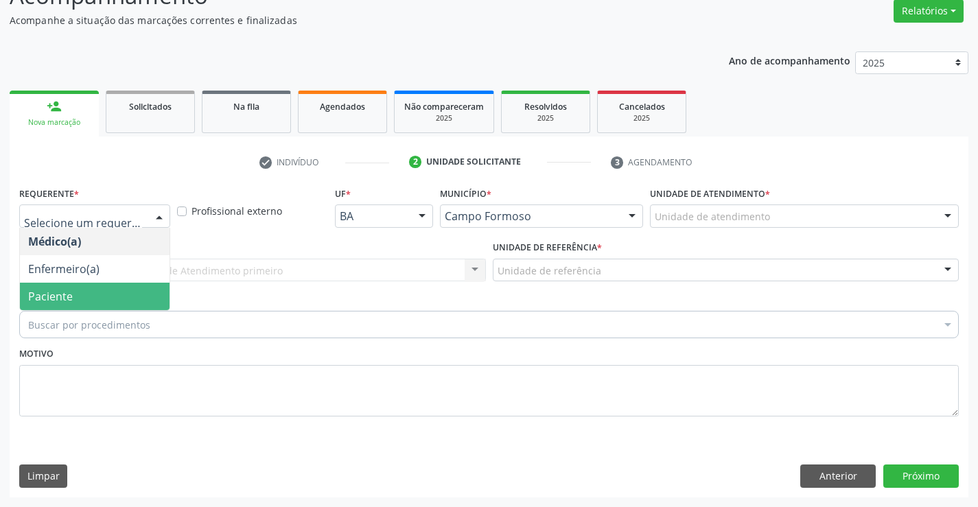
click at [96, 299] on span "Paciente" at bounding box center [95, 296] width 150 height 27
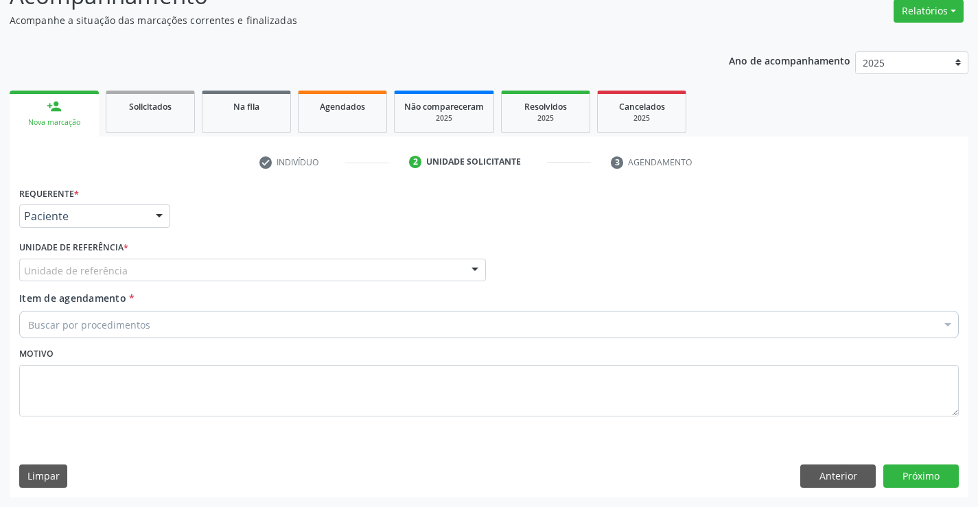
click at [222, 259] on div "Unidade de referência" at bounding box center [252, 270] width 467 height 23
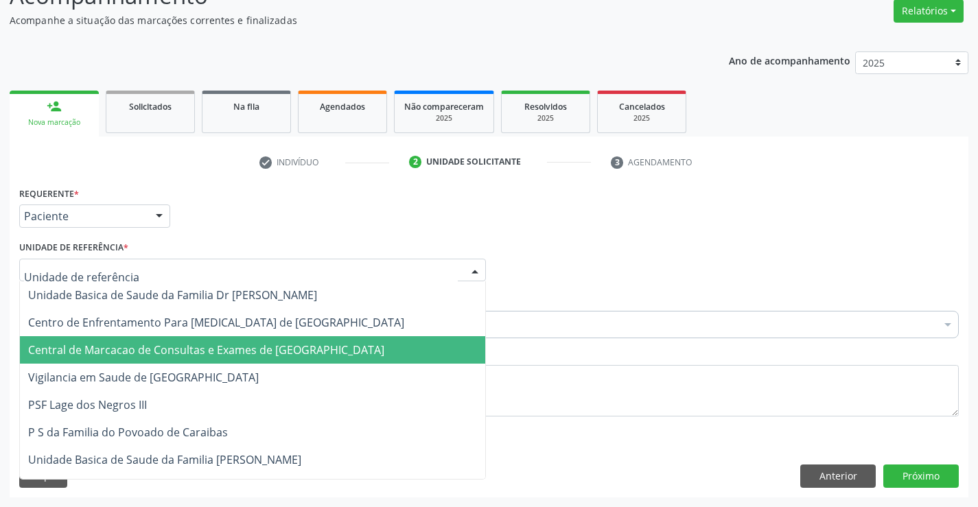
click at [233, 359] on span "Central de Marcacao de Consultas e Exames de [GEOGRAPHIC_DATA]" at bounding box center [252, 349] width 465 height 27
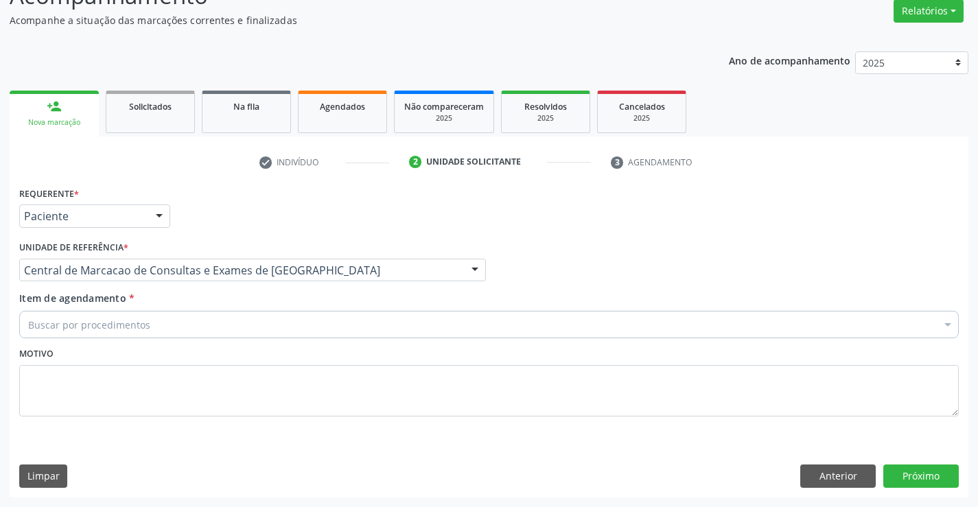
click at [270, 331] on div "Buscar por procedimentos" at bounding box center [489, 324] width 940 height 27
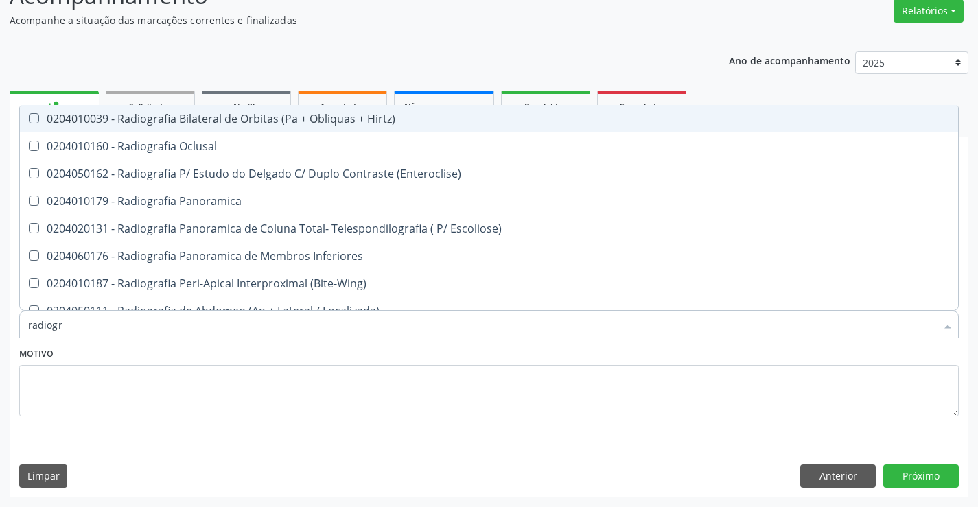
type input "radiogra"
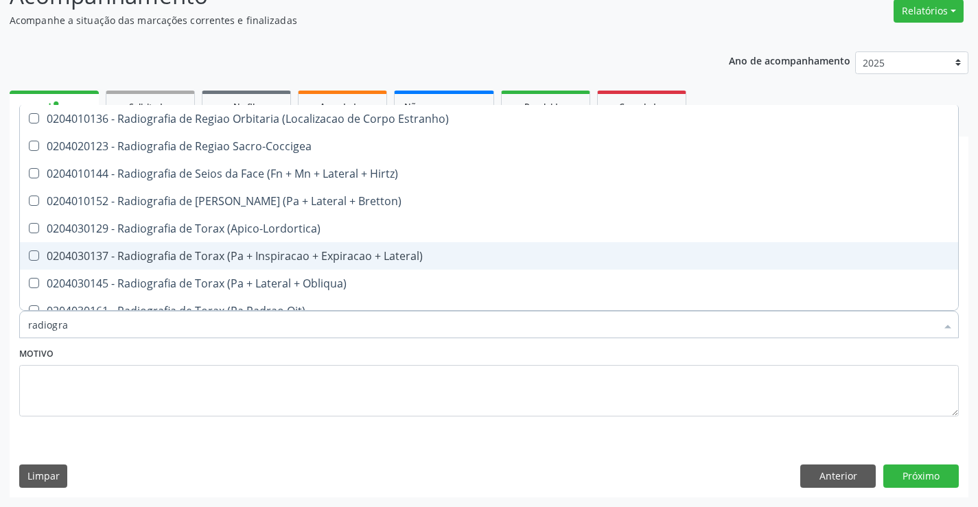
scroll to position [1716, 0]
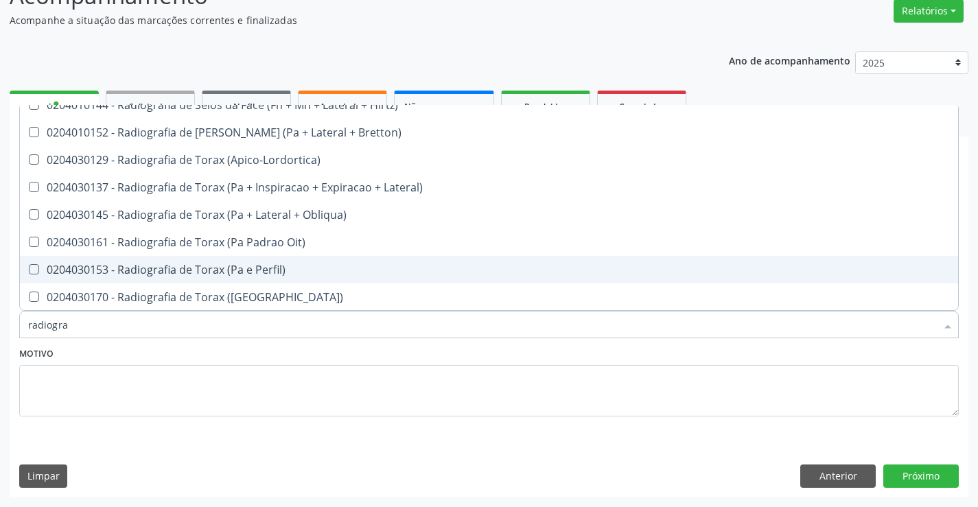
click at [278, 267] on div "0204030153 - Radiografia de Torax (Pa e Perfil)" at bounding box center [489, 269] width 922 height 11
checkbox Perfil\) "true"
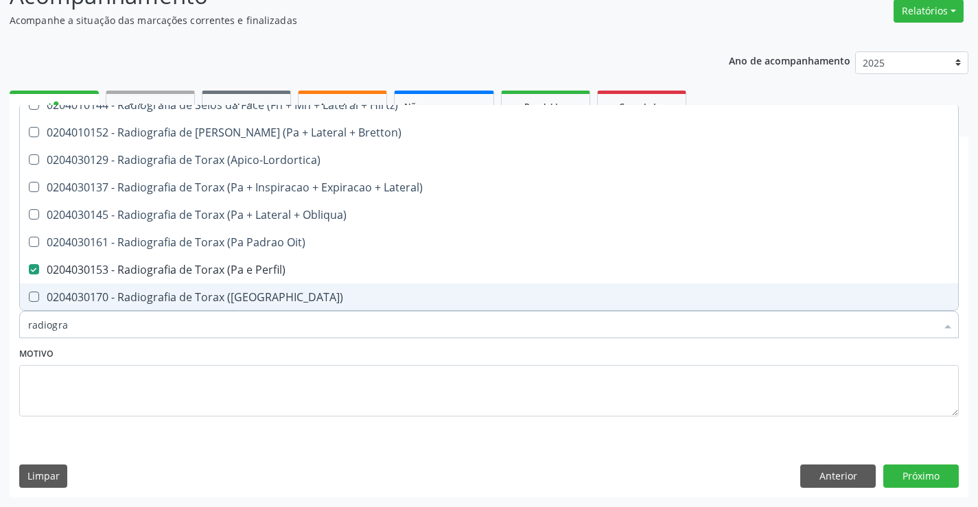
click at [271, 292] on div "0204030170 - Radiografia de Torax ([GEOGRAPHIC_DATA])" at bounding box center [489, 297] width 922 height 11
checkbox \(Pa\) "true"
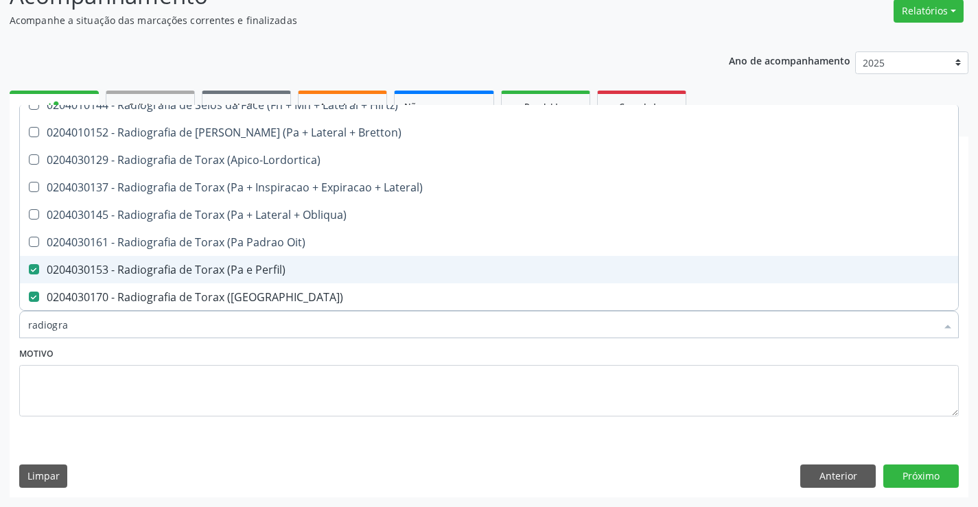
click at [275, 275] on div "0204030153 - Radiografia de Torax (Pa e Perfil)" at bounding box center [489, 269] width 922 height 11
checkbox Perfil\) "false"
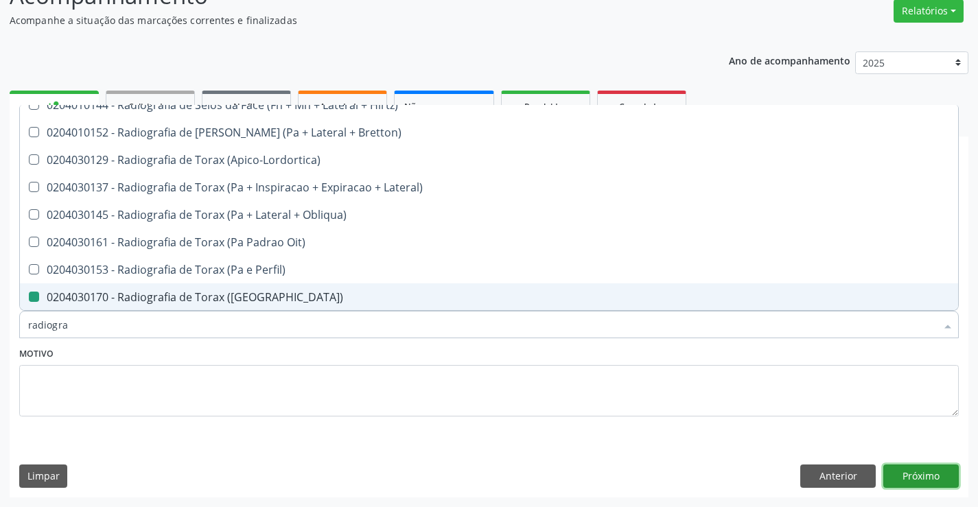
click at [912, 472] on button "Próximo" at bounding box center [922, 476] width 76 height 23
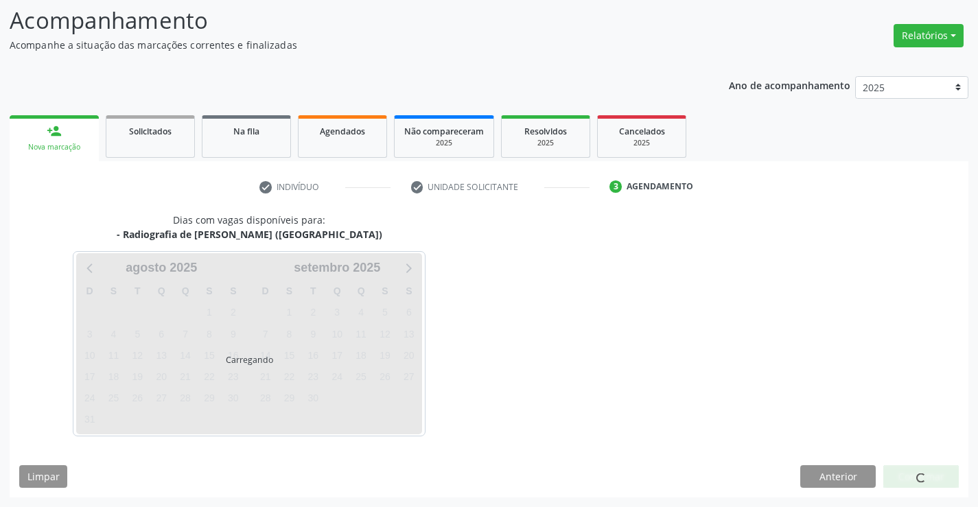
scroll to position [0, 0]
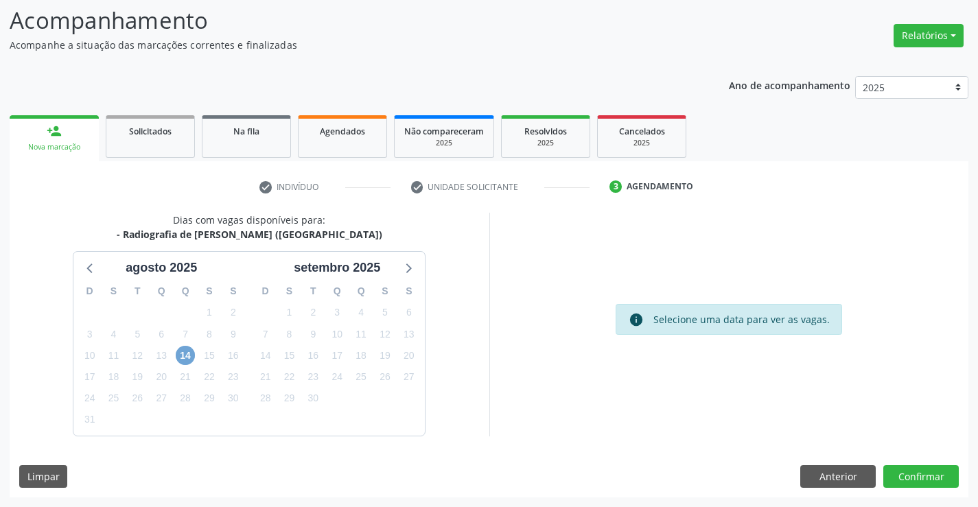
click at [189, 353] on span "14" at bounding box center [185, 355] width 19 height 19
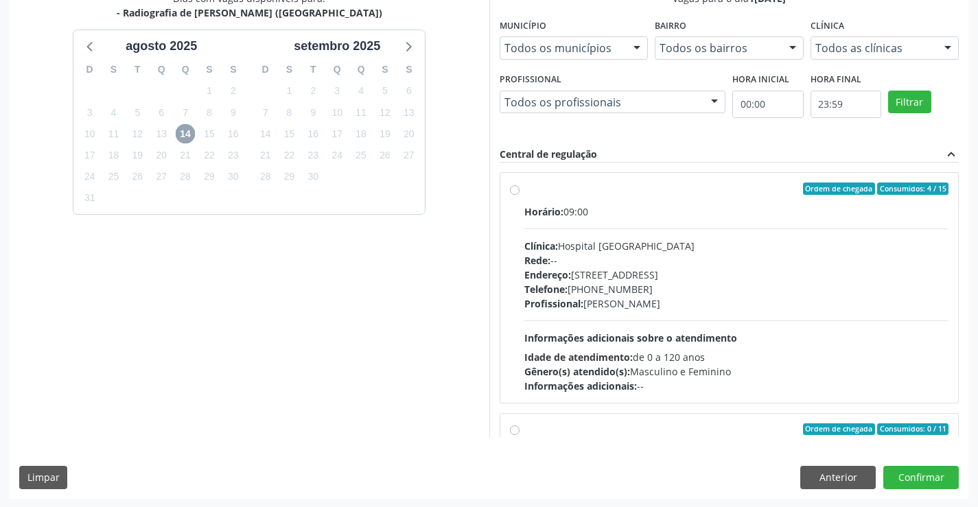
scroll to position [313, 0]
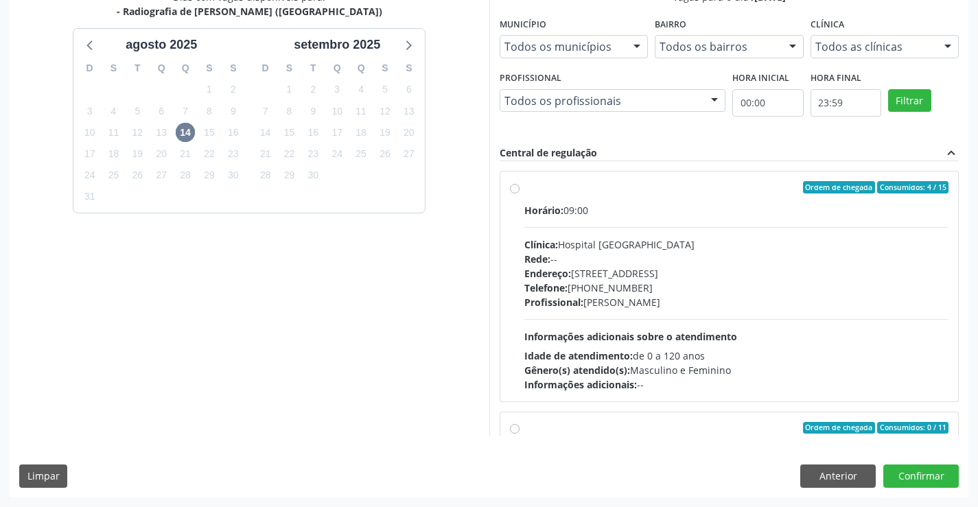
click at [580, 228] on div "Horário: 09:00 Clínica: Hospital [GEOGRAPHIC_DATA] Rede: -- Endereço: [STREET_A…" at bounding box center [736, 297] width 425 height 189
click at [520, 194] on input "Ordem de chegada Consumidos: 4 / 15 Horário: 09:00 Clínica: Hospital [GEOGRAPHI…" at bounding box center [515, 187] width 10 height 12
radio input "true"
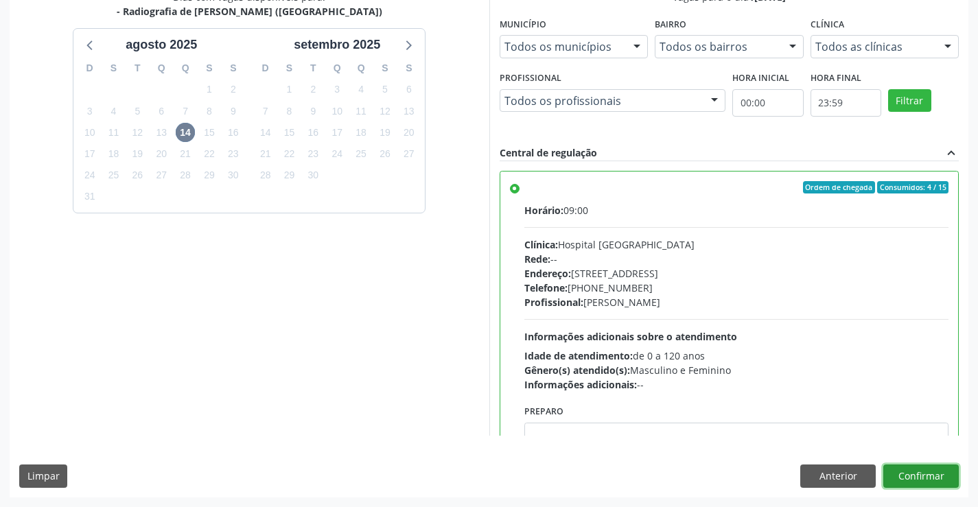
click at [933, 474] on button "Confirmar" at bounding box center [922, 476] width 76 height 23
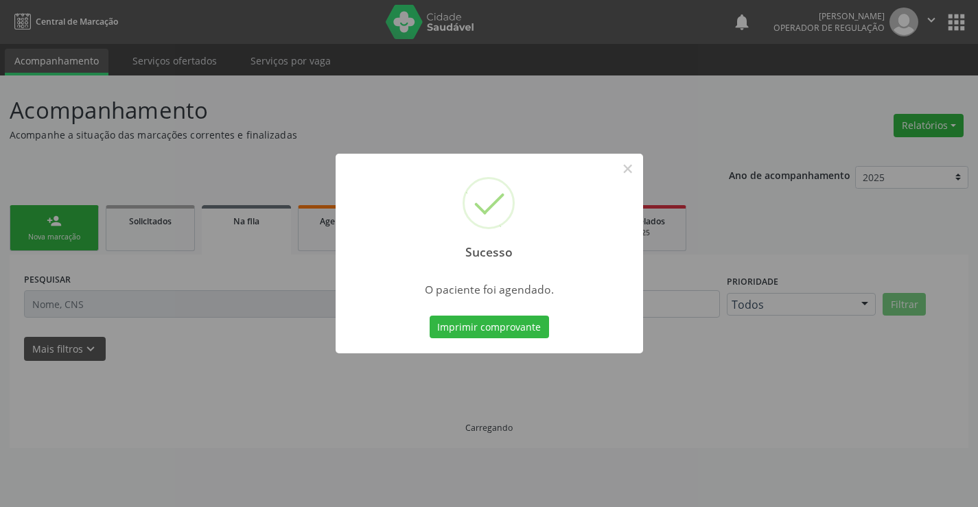
scroll to position [0, 0]
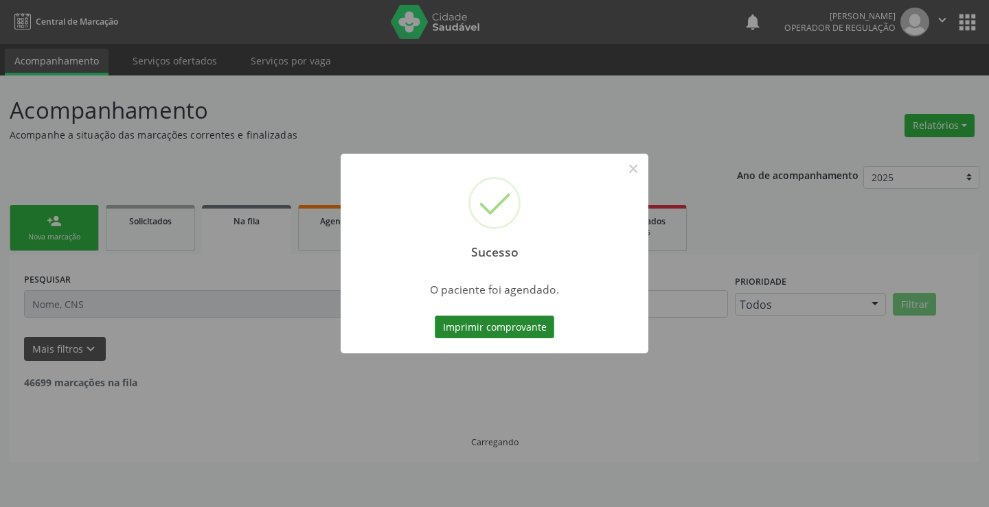
click at [496, 326] on button "Imprimir comprovante" at bounding box center [494, 327] width 119 height 23
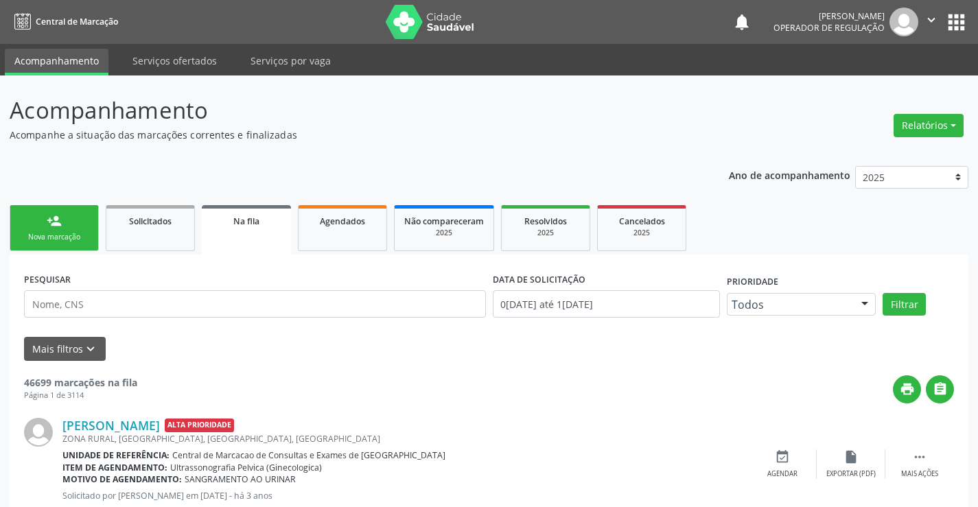
click at [69, 224] on link "person_add Nova marcação" at bounding box center [54, 228] width 89 height 46
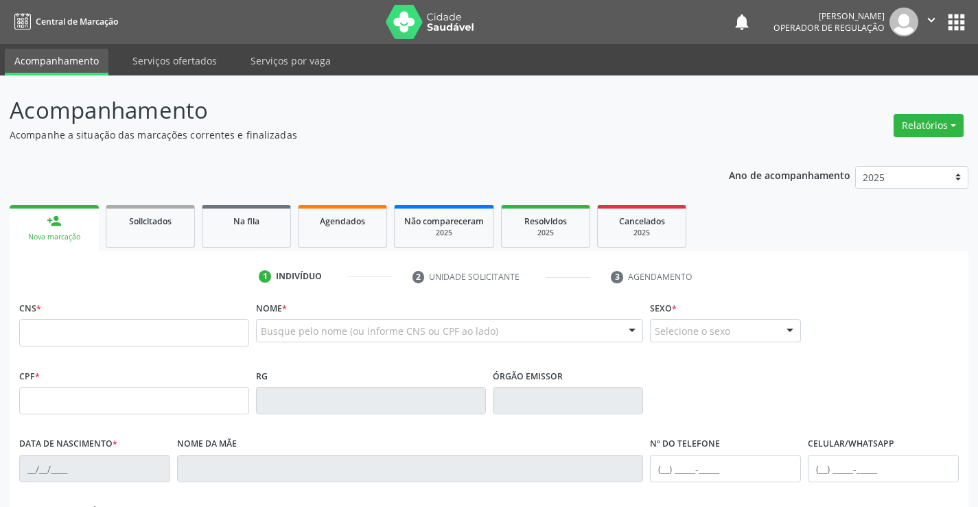
click at [108, 316] on div "CNS *" at bounding box center [134, 322] width 230 height 49
click at [108, 324] on input "text" at bounding box center [134, 332] width 230 height 27
type input "700 4069 8655 7745"
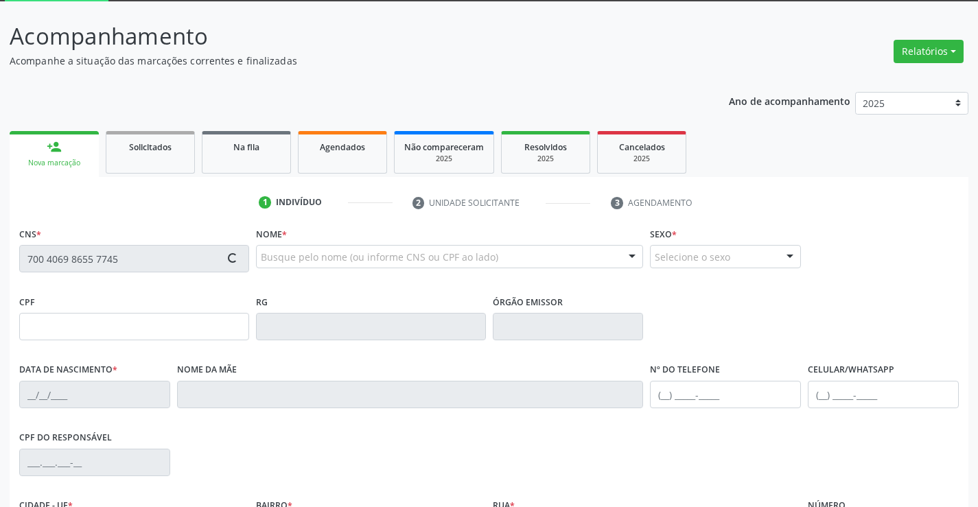
scroll to position [237, 0]
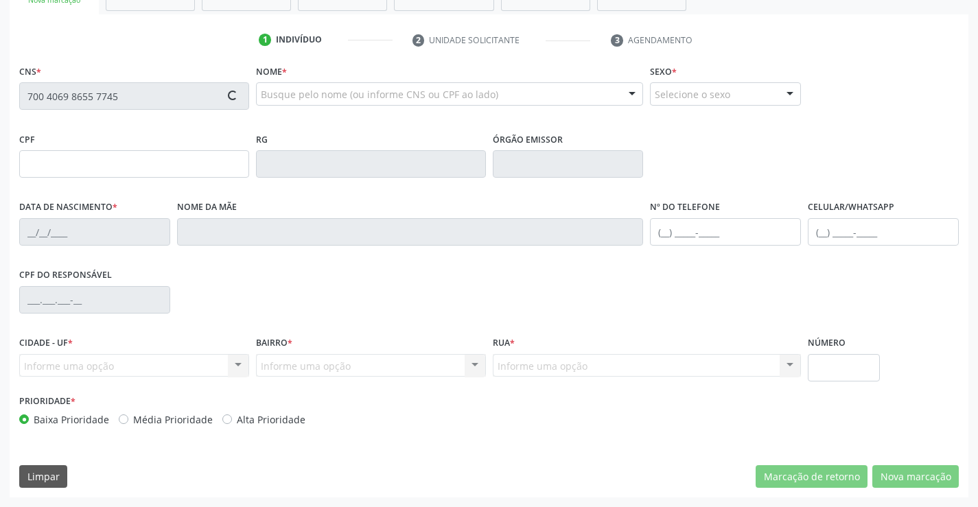
type input "022.350.225-10"
type input "0947742930"
type input "2[DATE]"
type input "[PHONE_NUMBER]"
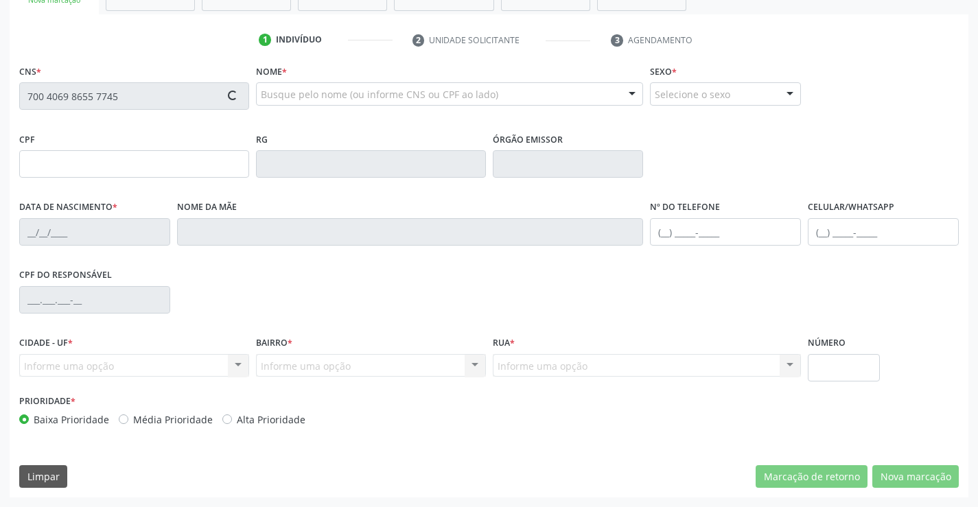
type input "022.350.225-10"
type input "S/N"
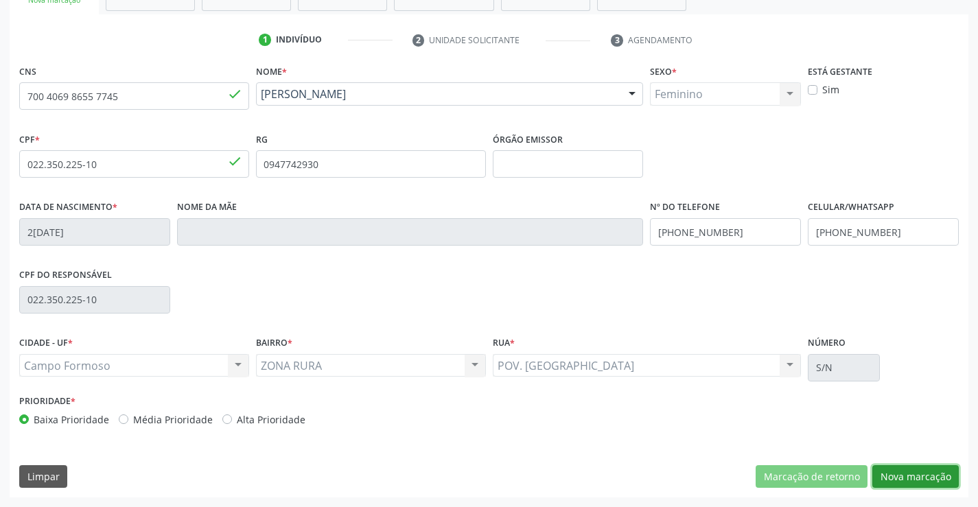
click at [941, 488] on button "Nova marcação" at bounding box center [916, 476] width 86 height 23
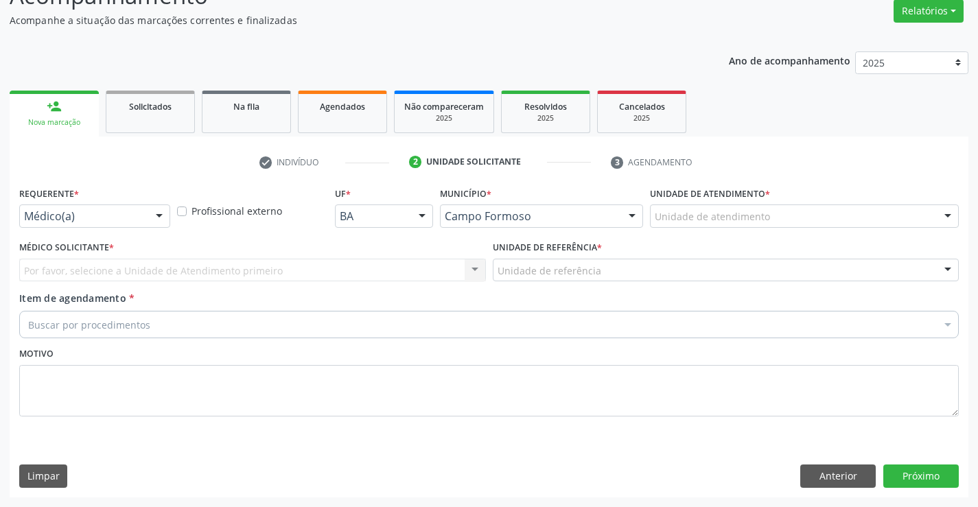
scroll to position [115, 0]
click at [163, 224] on div at bounding box center [159, 216] width 21 height 23
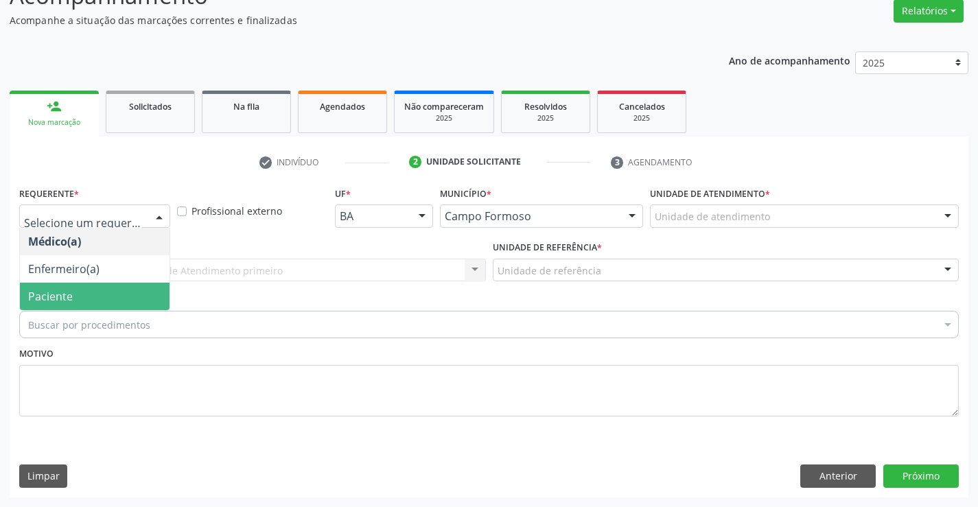
click at [111, 294] on span "Paciente" at bounding box center [95, 296] width 150 height 27
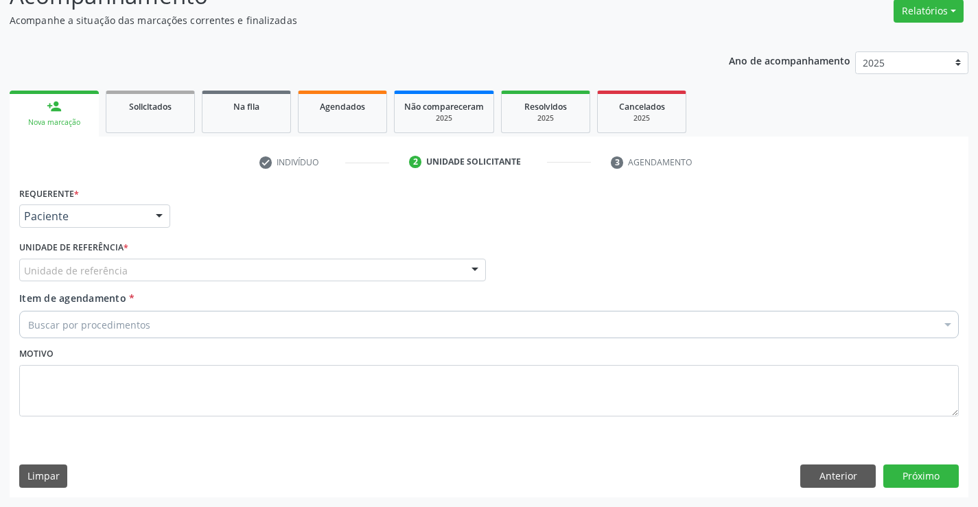
click at [220, 266] on div "Unidade de referência" at bounding box center [252, 270] width 467 height 23
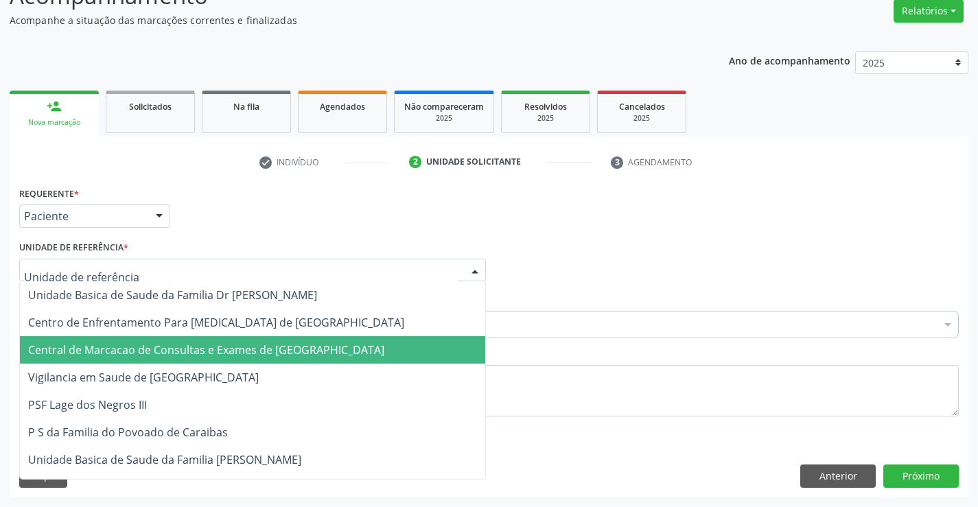
click at [231, 347] on span "Central de Marcacao de Consultas e Exames de [GEOGRAPHIC_DATA]" at bounding box center [206, 350] width 356 height 15
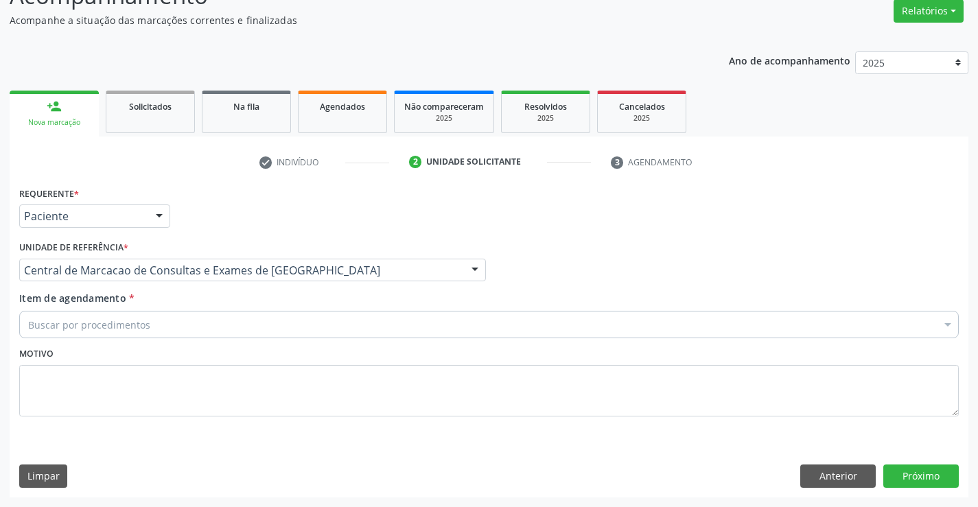
click at [265, 327] on div "Buscar por procedimentos" at bounding box center [489, 324] width 940 height 27
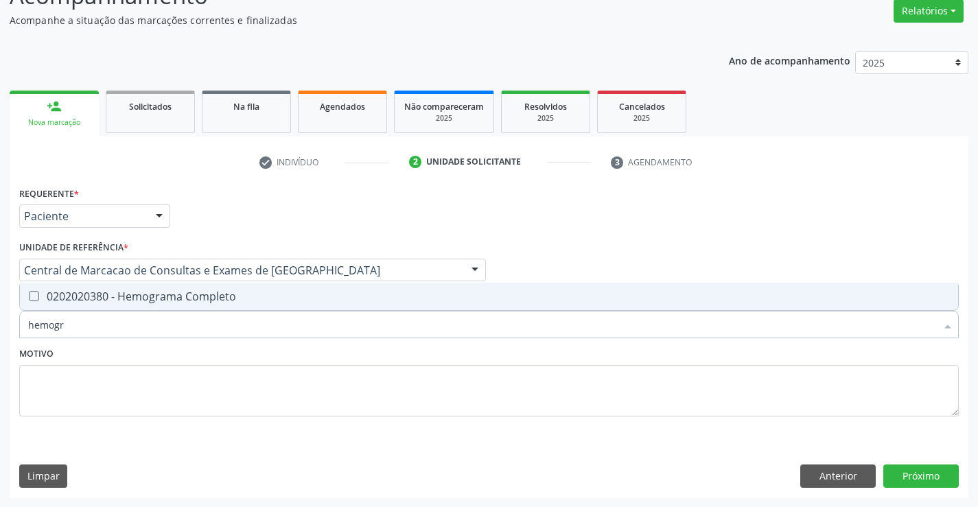
type input "hemogra"
click at [290, 303] on span "0202020380 - Hemograma Completo" at bounding box center [489, 296] width 938 height 27
checkbox Completo "true"
click at [908, 483] on button "Próximo" at bounding box center [922, 476] width 76 height 23
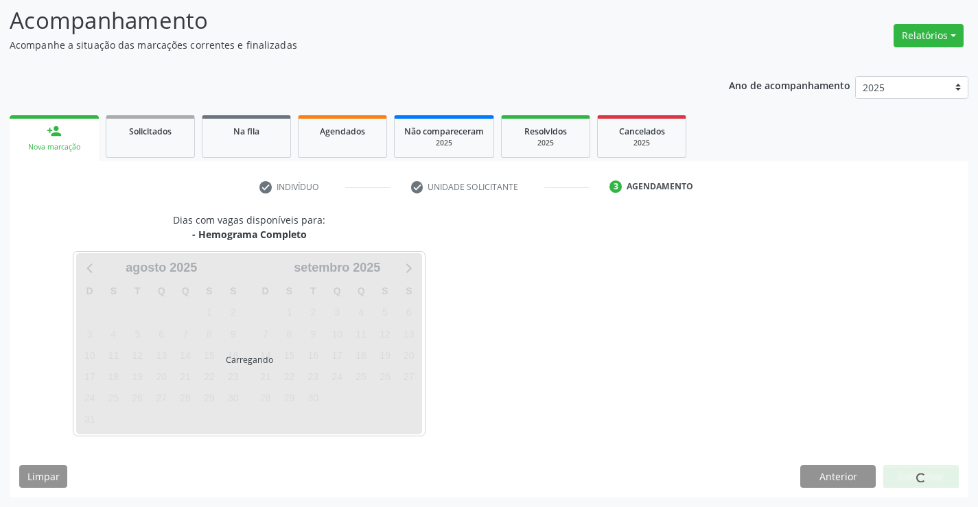
scroll to position [90, 0]
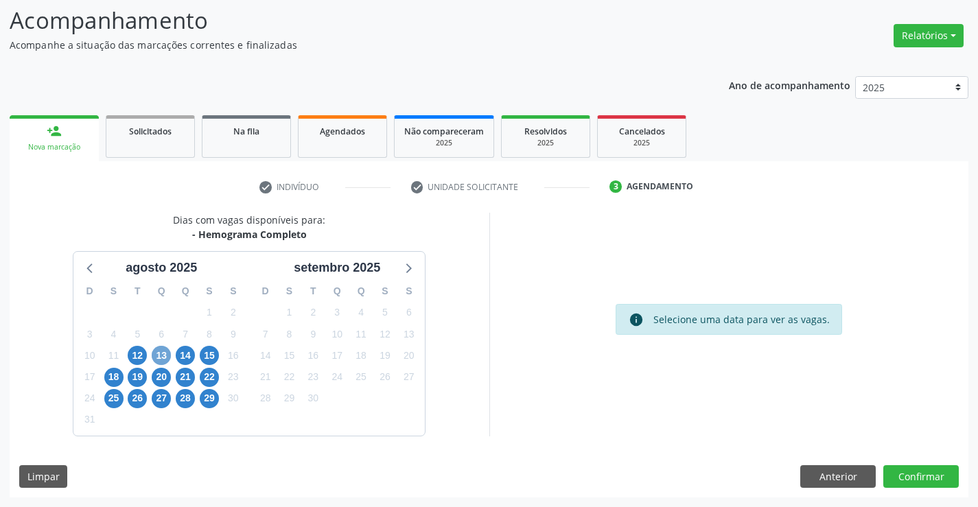
click at [158, 354] on span "13" at bounding box center [161, 355] width 19 height 19
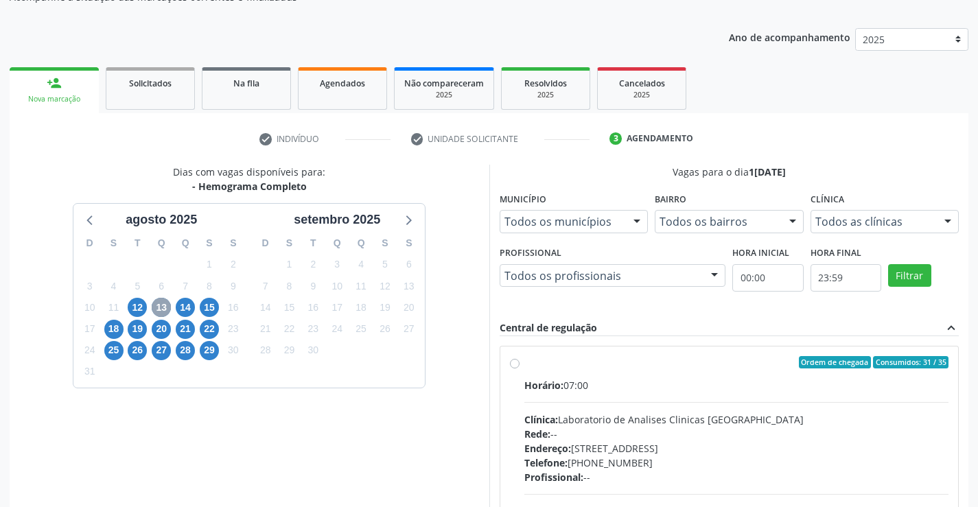
scroll to position [288, 0]
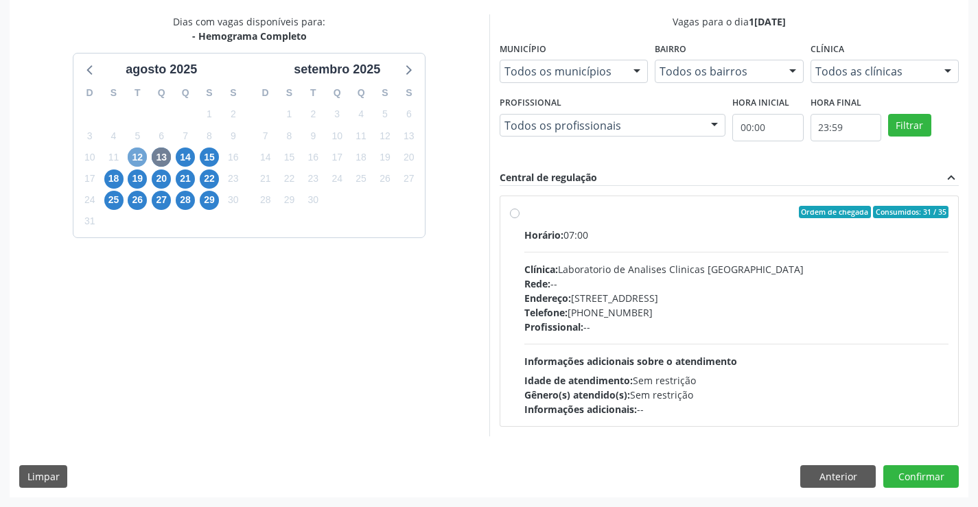
click at [135, 153] on span "12" at bounding box center [137, 157] width 19 height 19
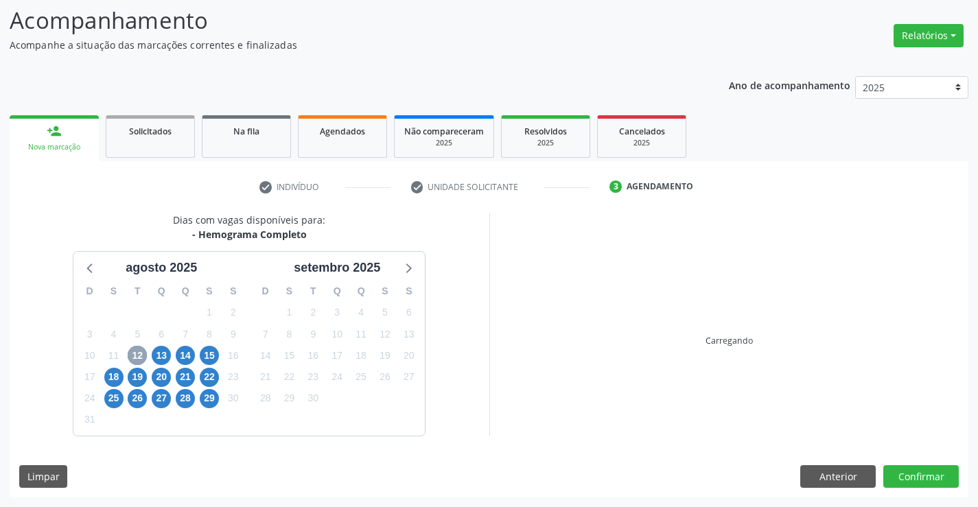
scroll to position [90, 0]
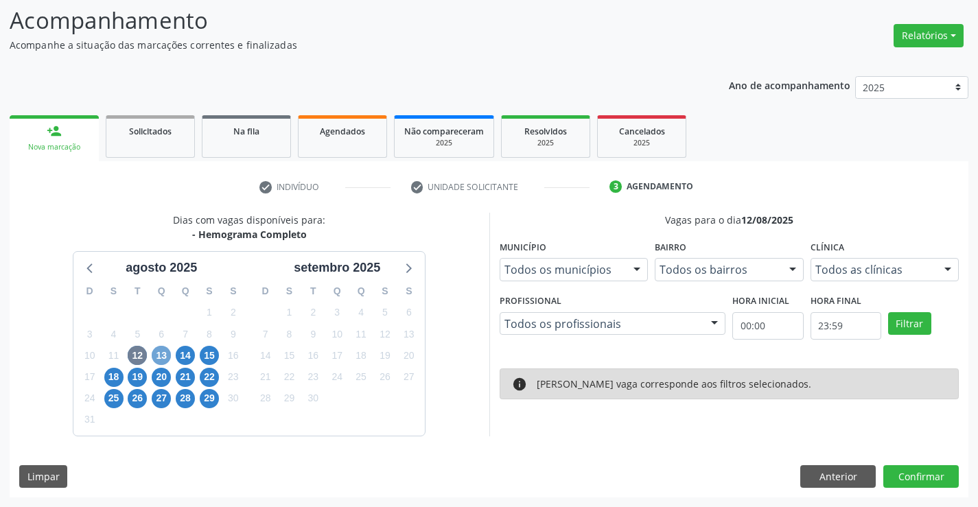
click at [162, 353] on span "13" at bounding box center [161, 355] width 19 height 19
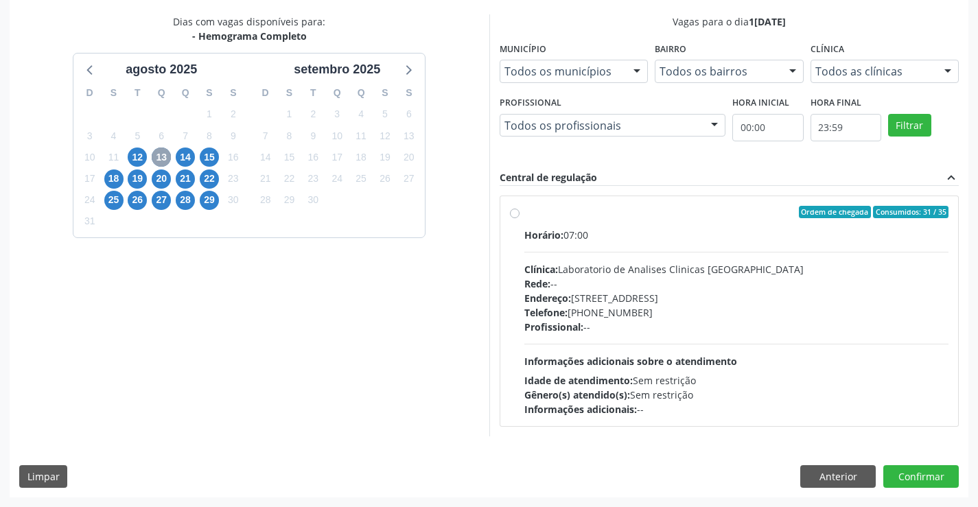
scroll to position [14, 0]
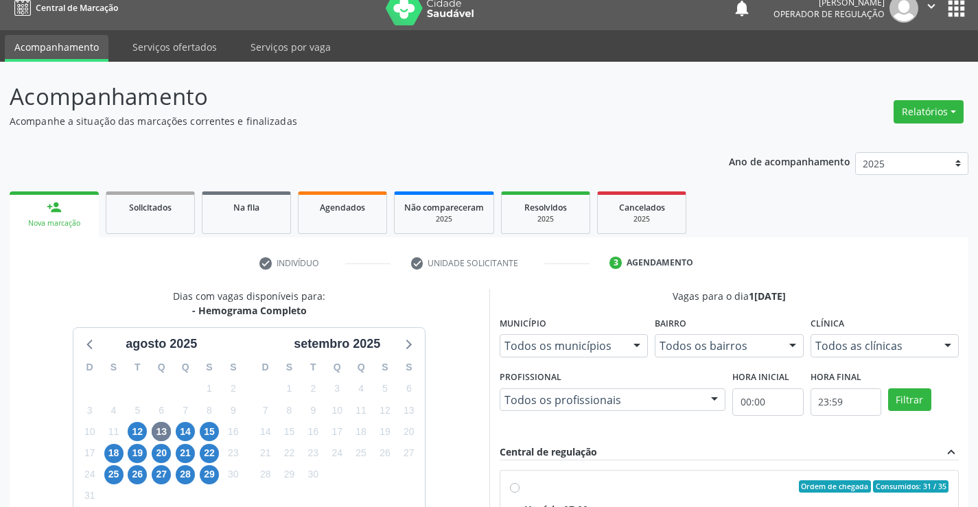
click at [74, 220] on div "Nova marcação" at bounding box center [54, 223] width 70 height 10
